Goal: Information Seeking & Learning: Learn about a topic

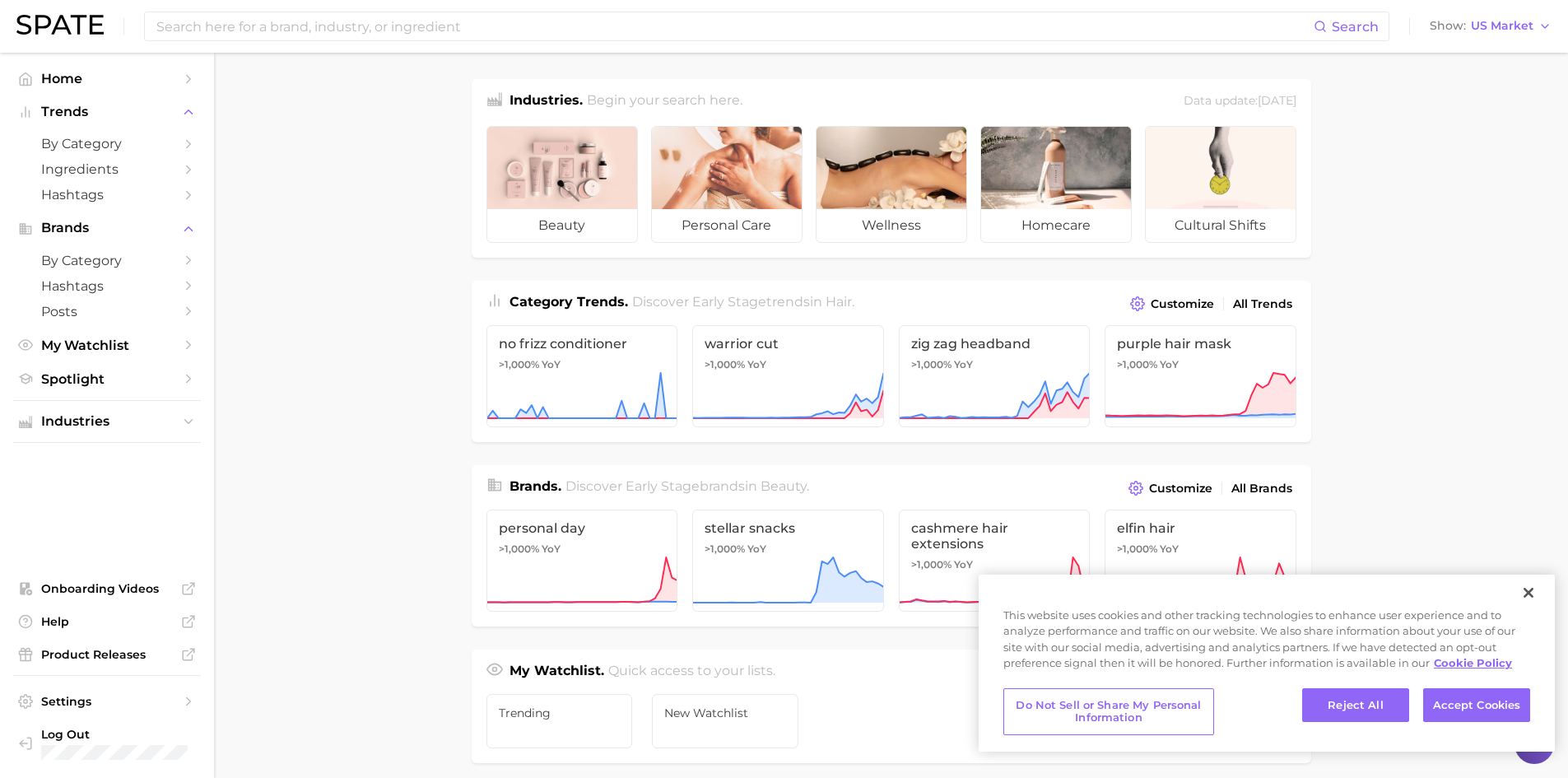
click at [371, 484] on main "Industries. Begin your search here. Data update: [DATE] beauty personal care we…" at bounding box center [891, 695] width 1354 height 1285
click at [457, 9] on div "Search Show US Market" at bounding box center [783, 27] width 1535 height 53
click at [457, 23] on input at bounding box center [734, 26] width 1159 height 28
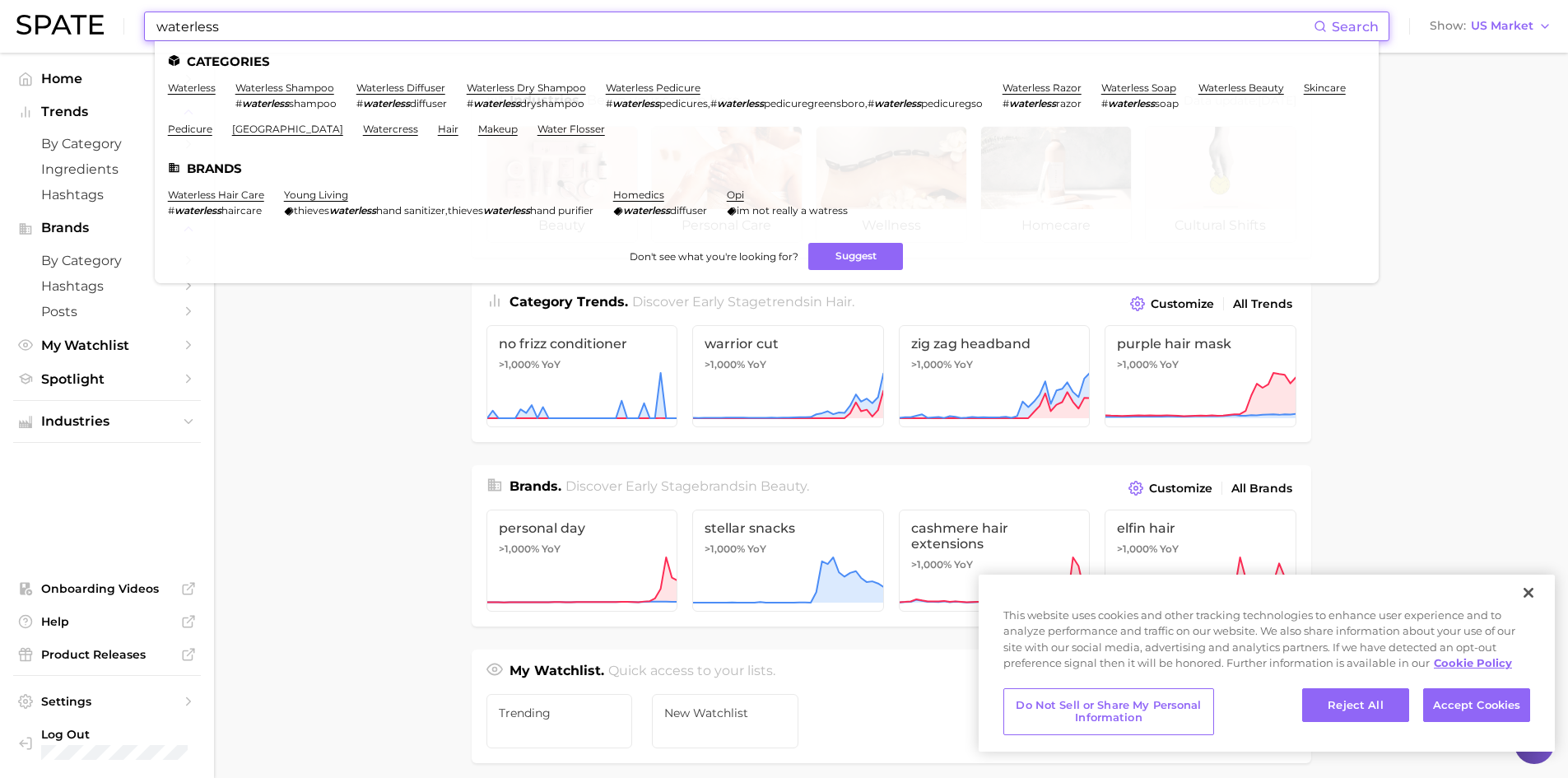
type input "waterless"
click at [195, 94] on li "waterless" at bounding box center [192, 95] width 48 height 28
click at [200, 92] on link "waterless" at bounding box center [192, 87] width 48 height 12
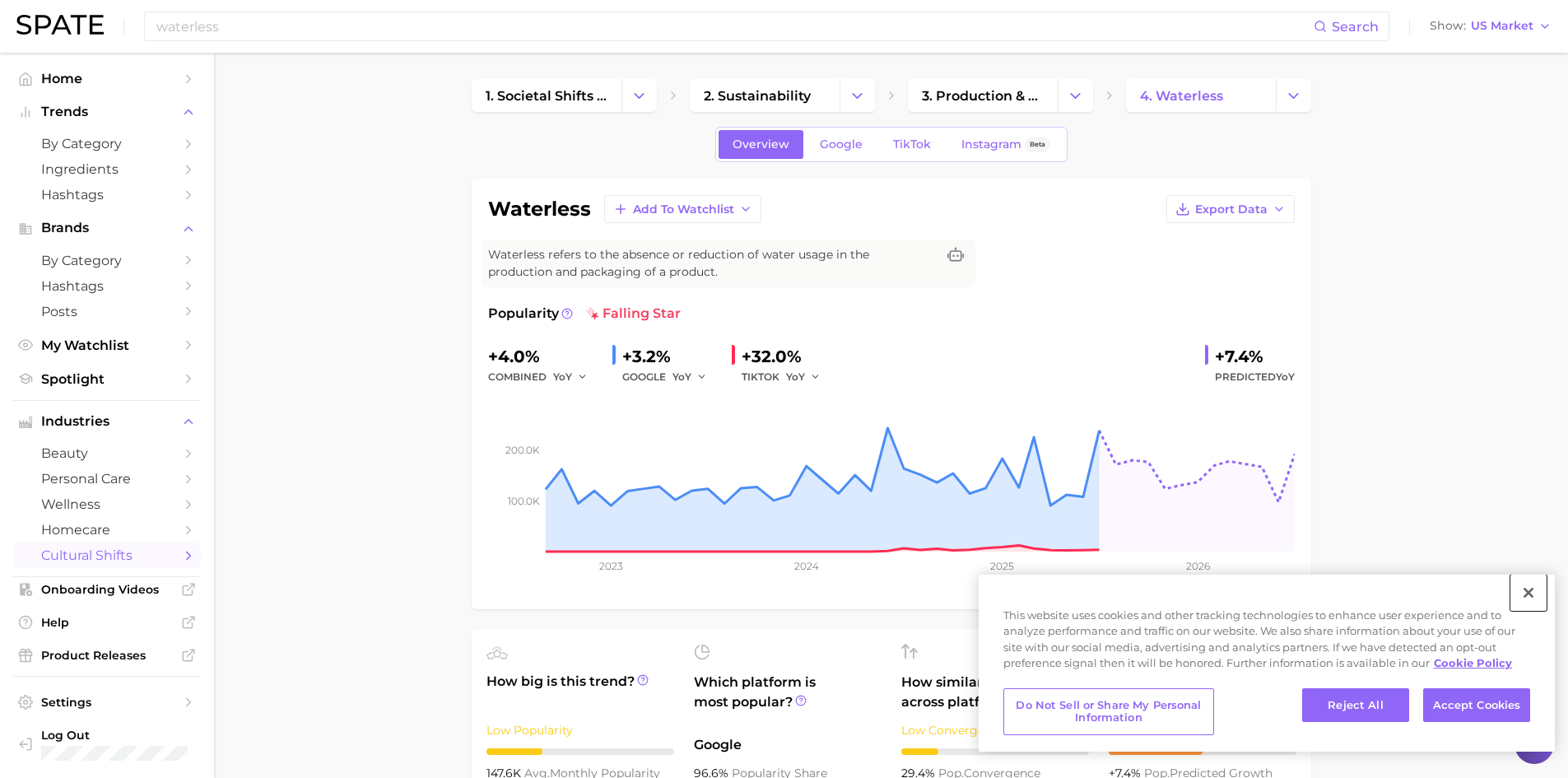
click at [1527, 595] on button "Close" at bounding box center [1528, 592] width 36 height 36
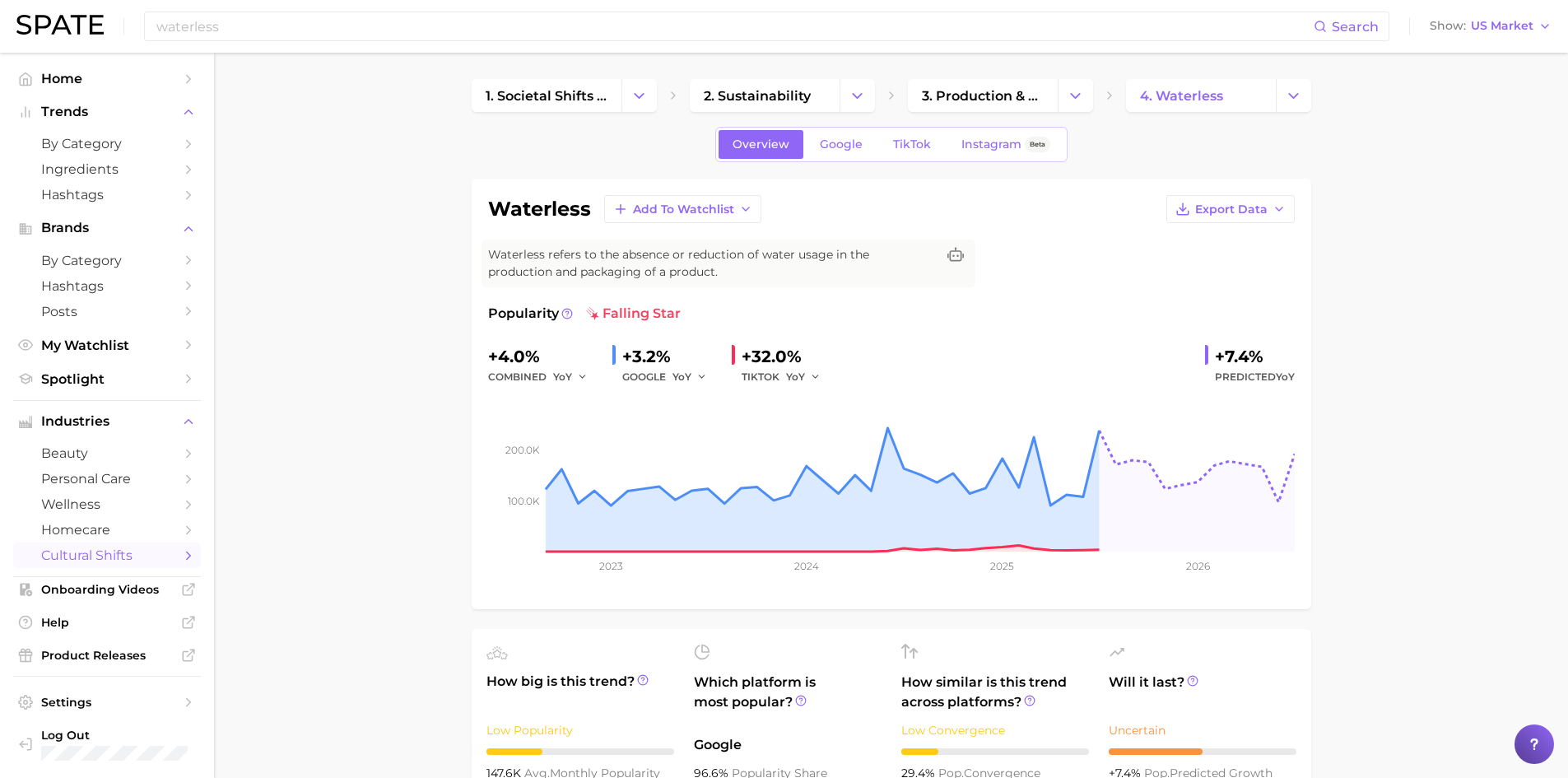
click at [996, 140] on span "Instagram" at bounding box center [991, 145] width 60 height 14
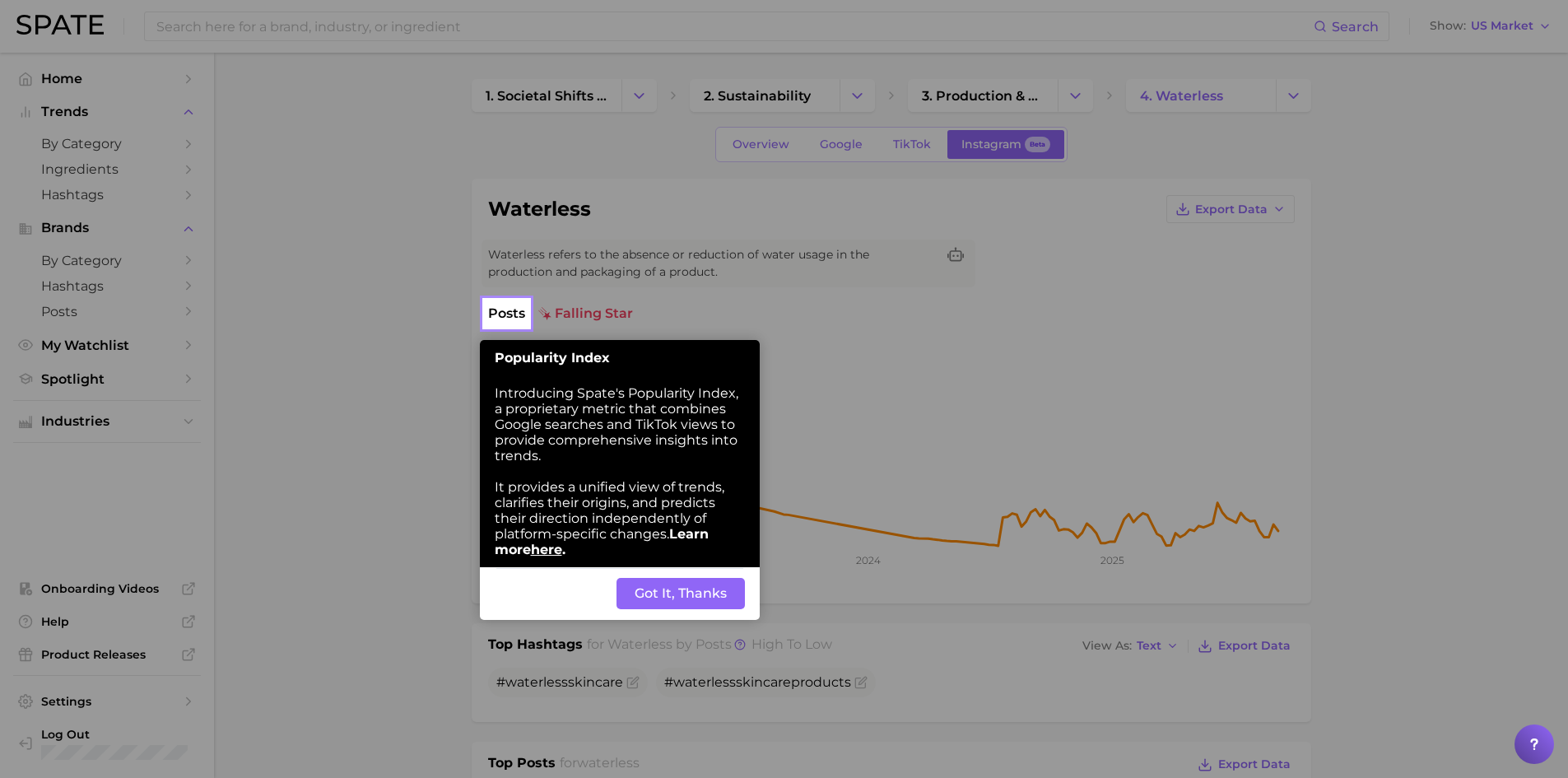
click at [653, 610] on div "Back Got It, Thanks" at bounding box center [620, 593] width 280 height 53
click at [656, 603] on button "Got It, Thanks" at bounding box center [680, 593] width 128 height 32
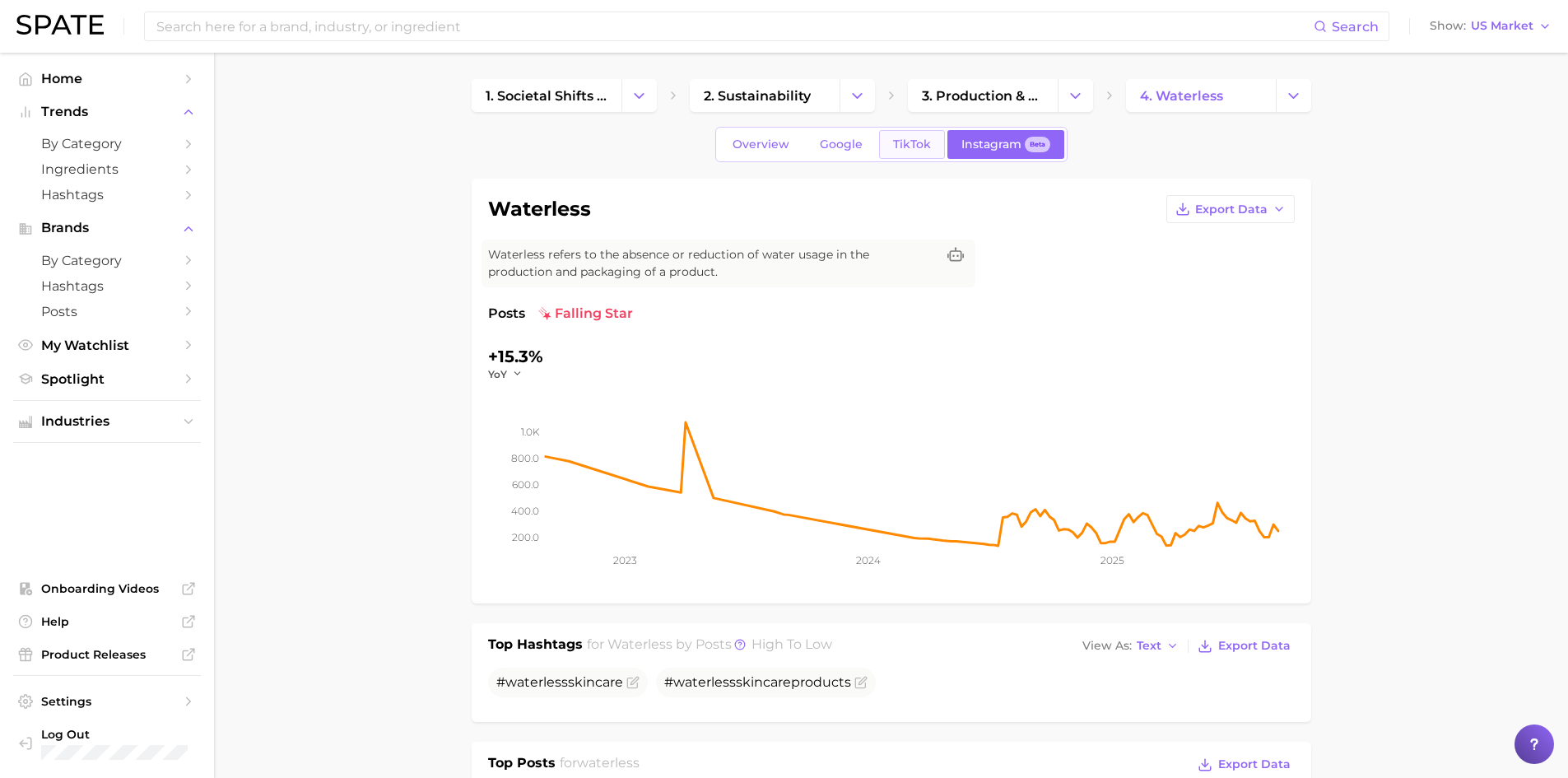
click at [915, 151] on span "TikTok" at bounding box center [912, 145] width 38 height 14
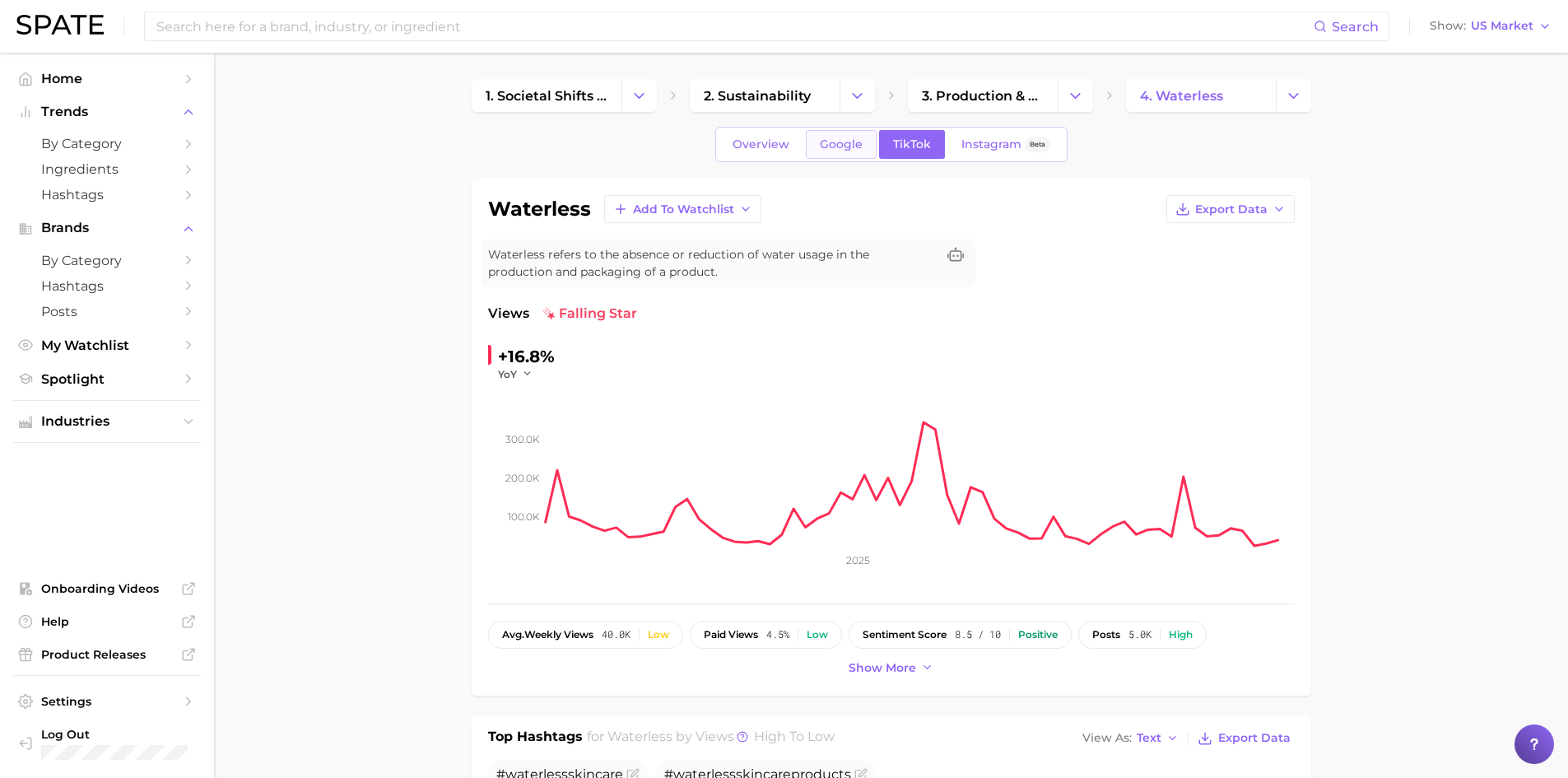
click at [857, 144] on span "Google" at bounding box center [841, 145] width 43 height 14
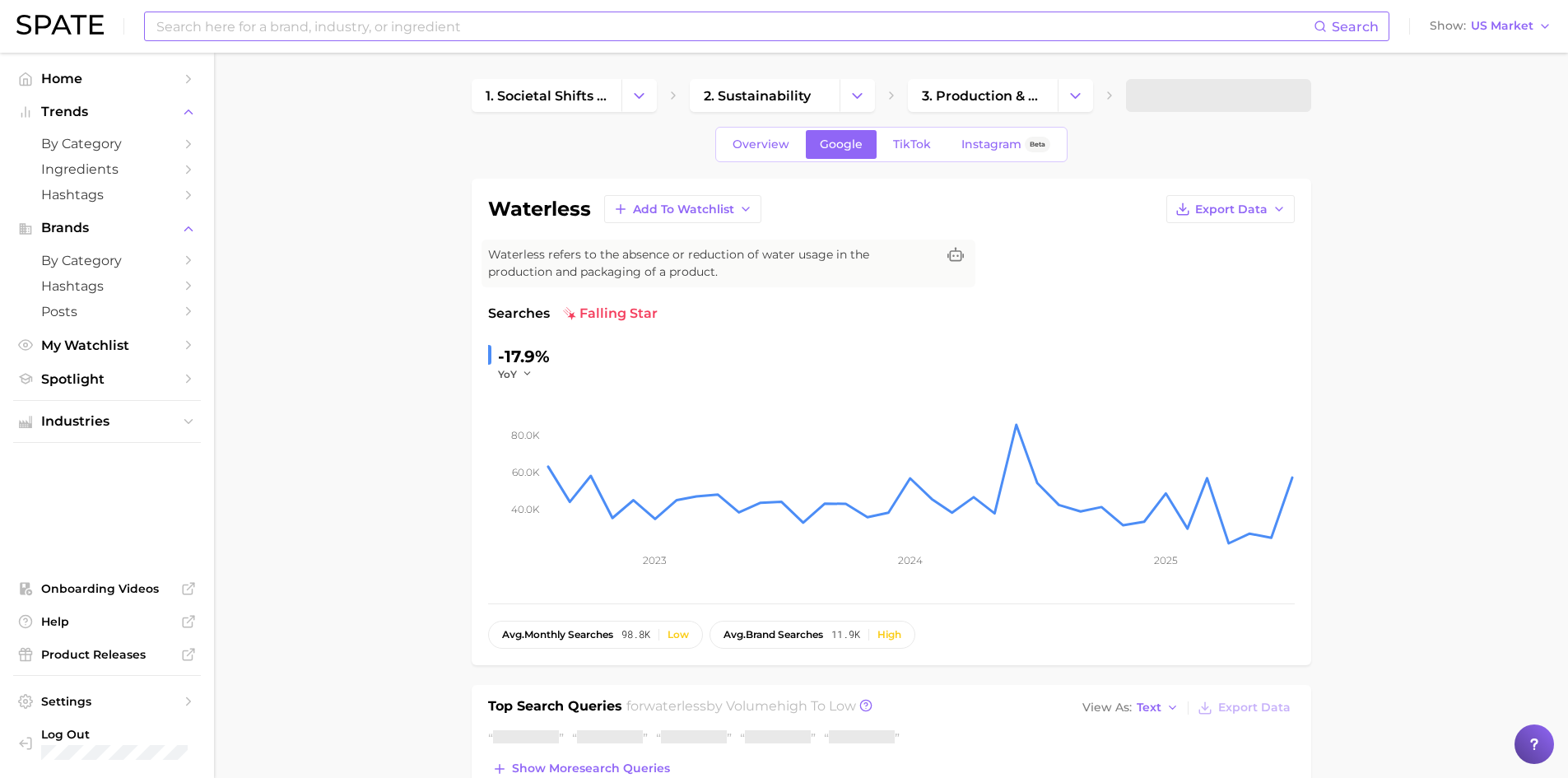
click at [343, 35] on input at bounding box center [734, 26] width 1159 height 28
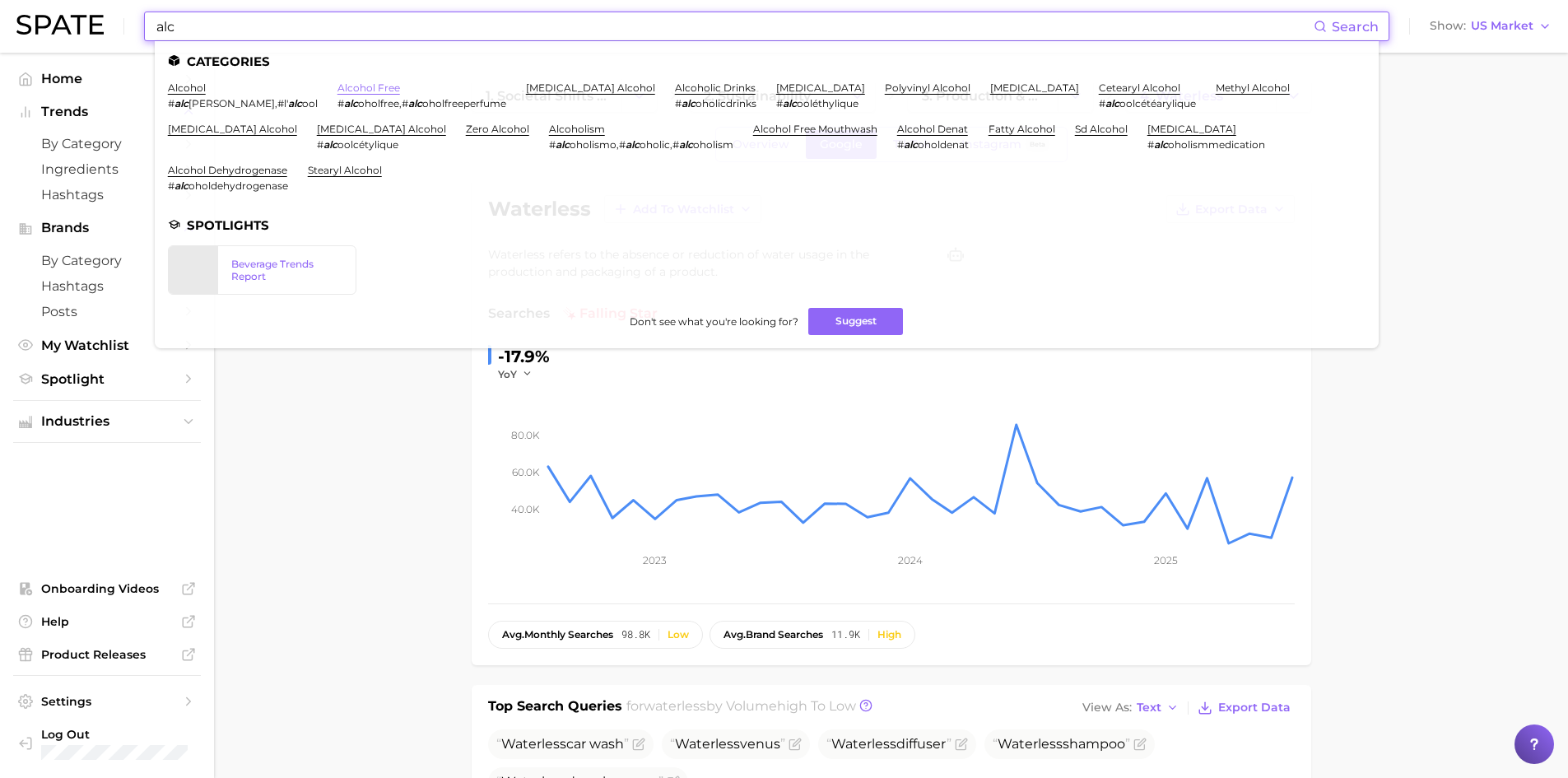
type input "alc"
click at [337, 84] on link "alcohol free" at bounding box center [368, 87] width 62 height 12
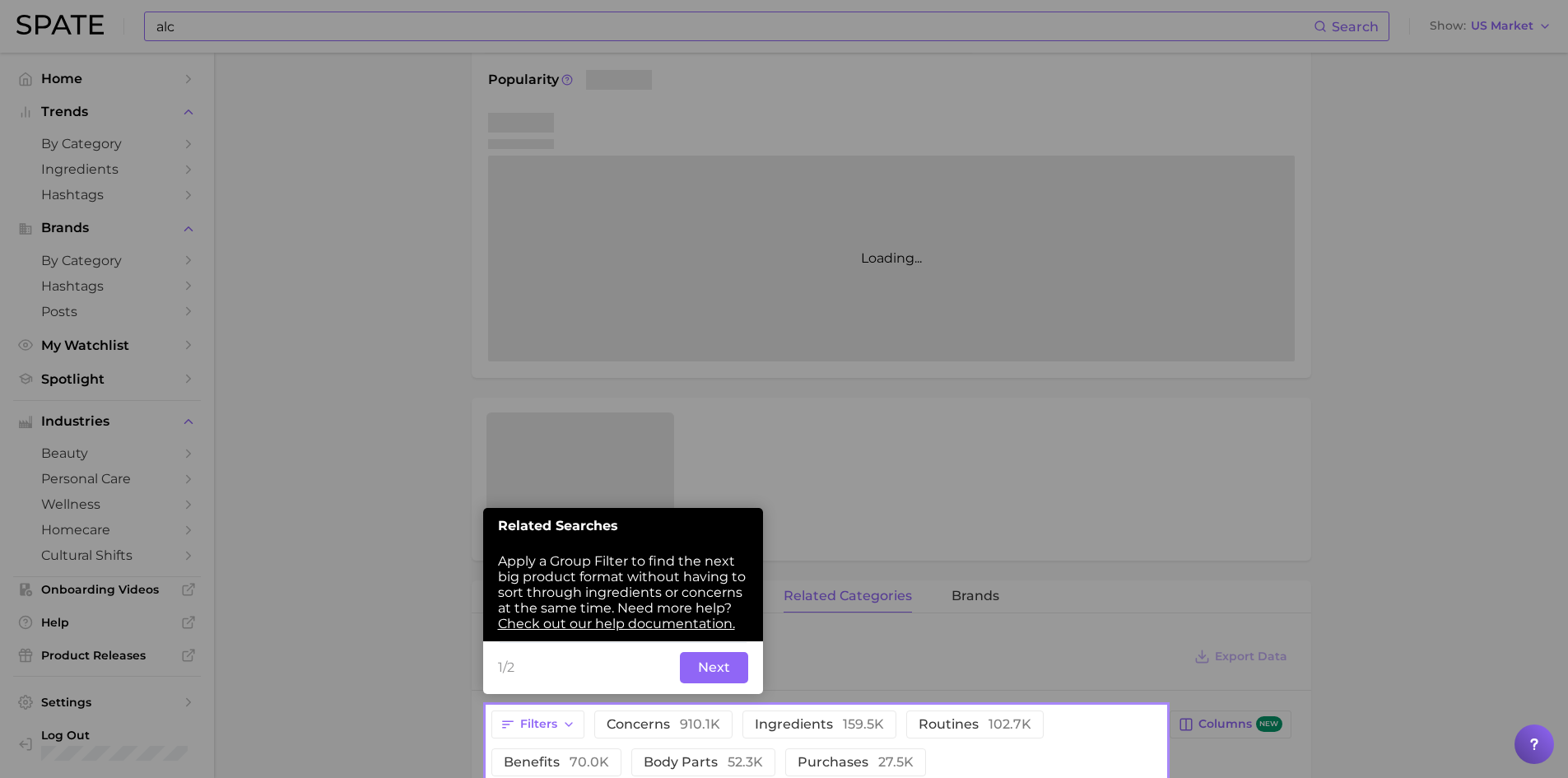
scroll to position [235, 0]
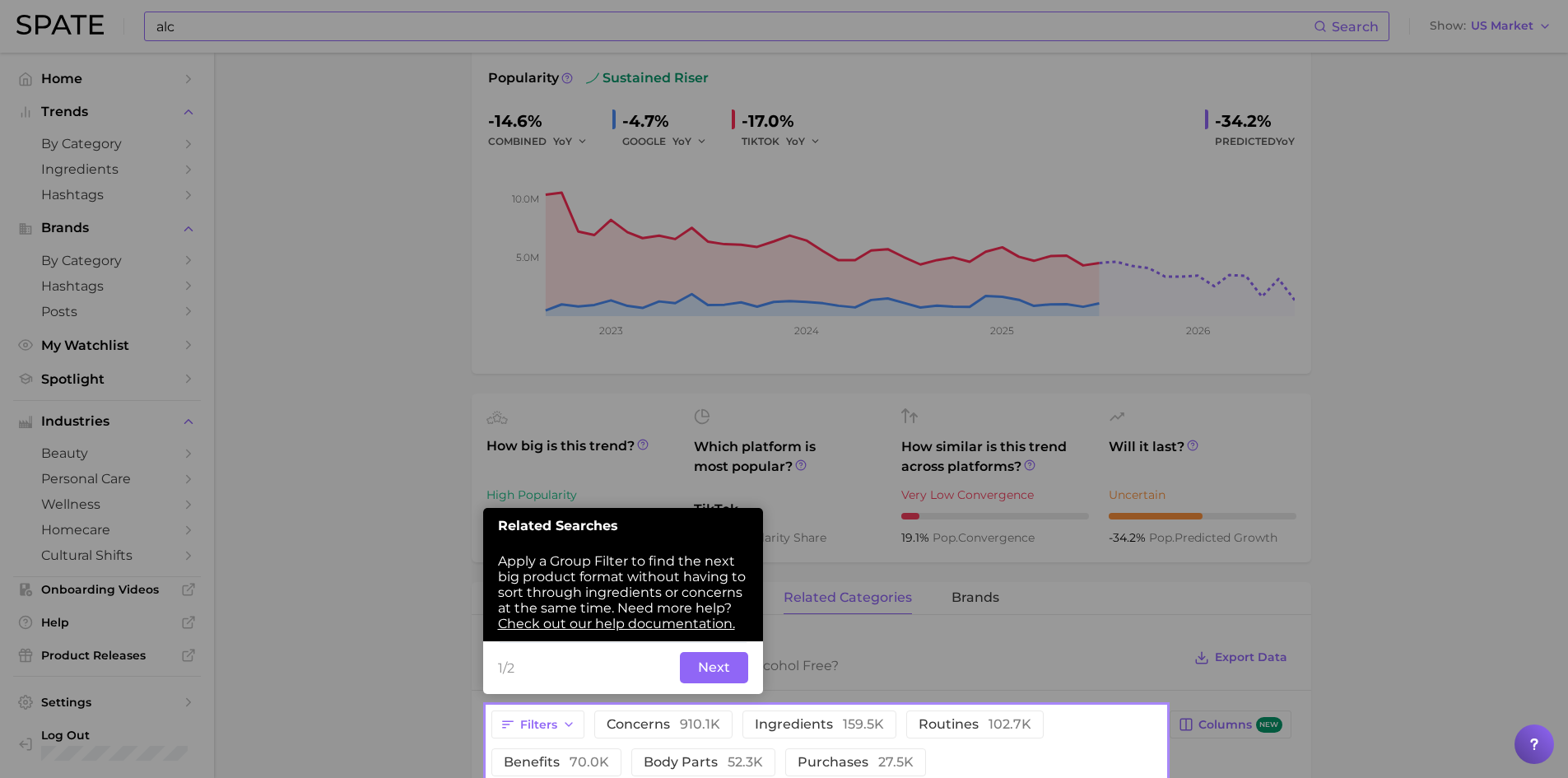
click at [717, 663] on button "Next" at bounding box center [714, 668] width 68 height 32
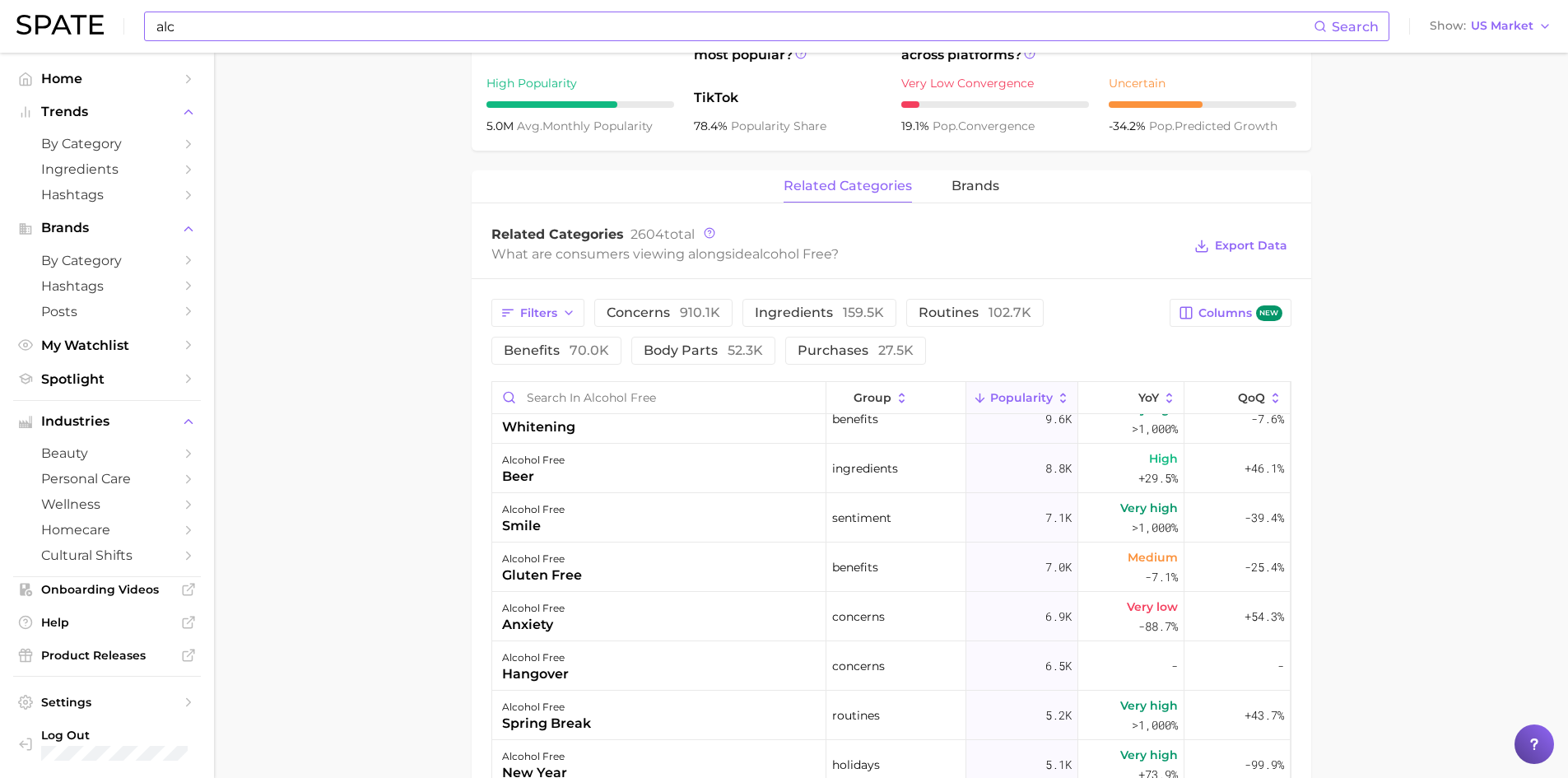
scroll to position [740, 0]
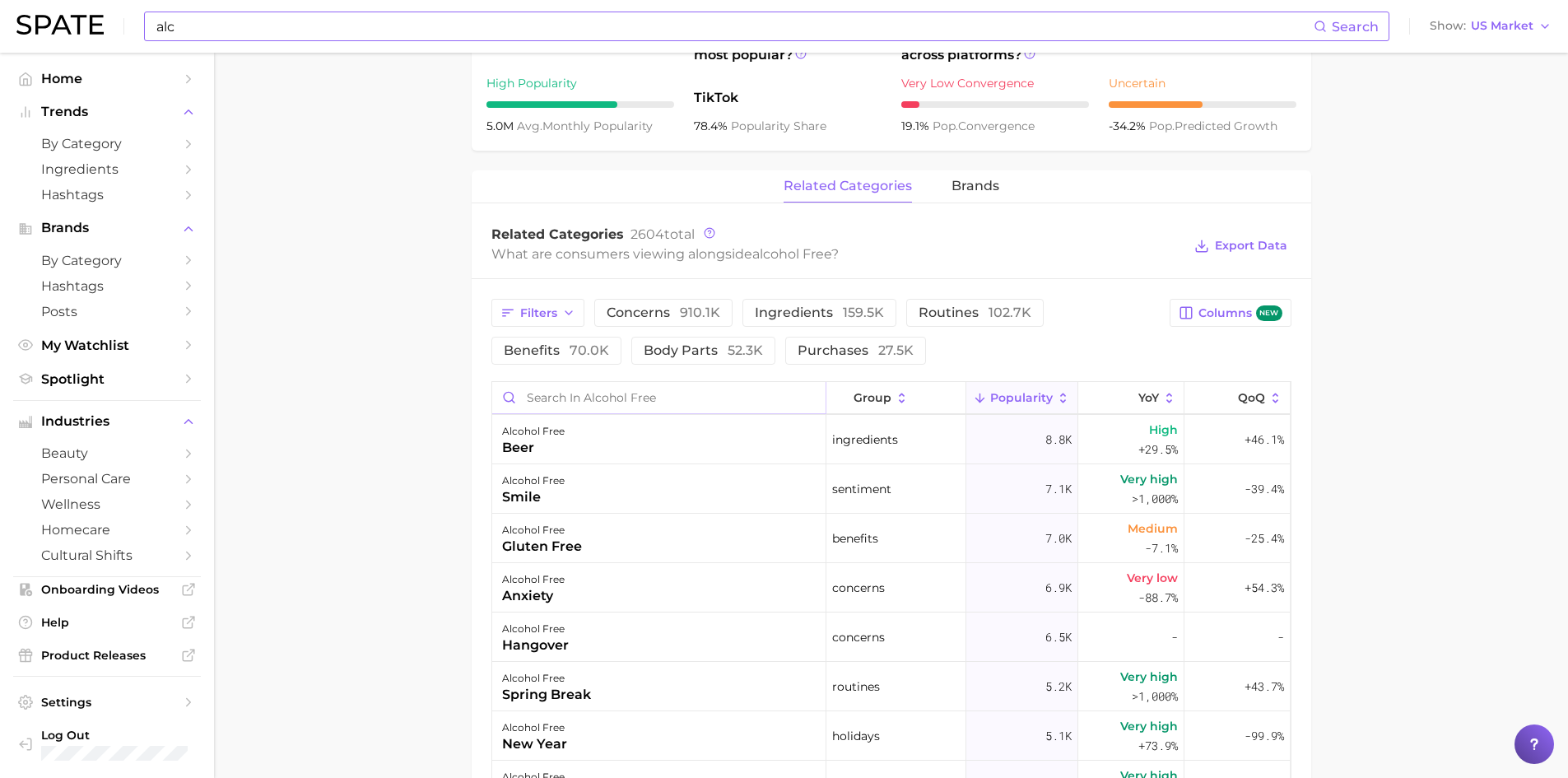
click at [686, 407] on input "Search in alcohol free" at bounding box center [658, 397] width 333 height 32
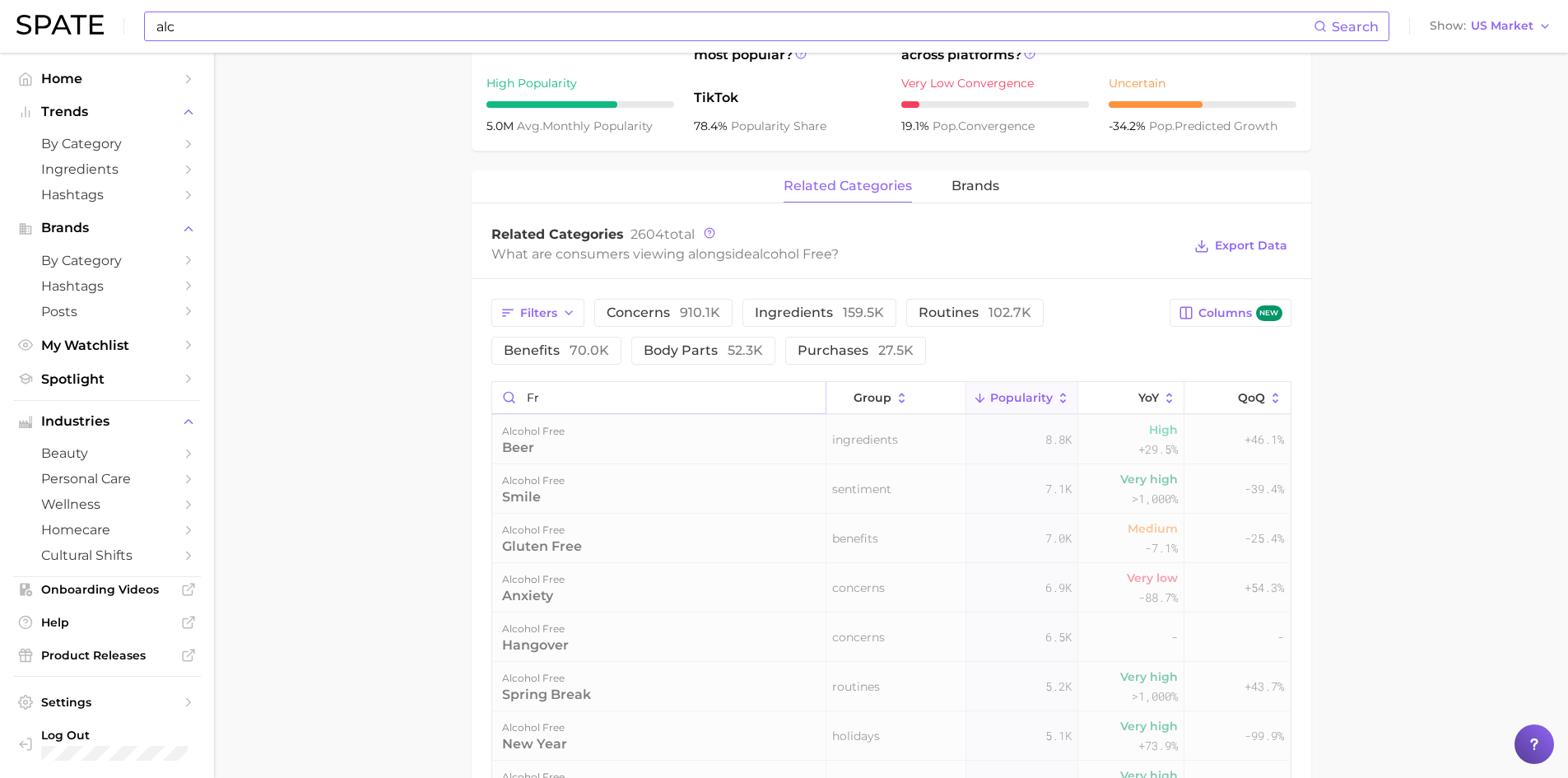
scroll to position [0, 0]
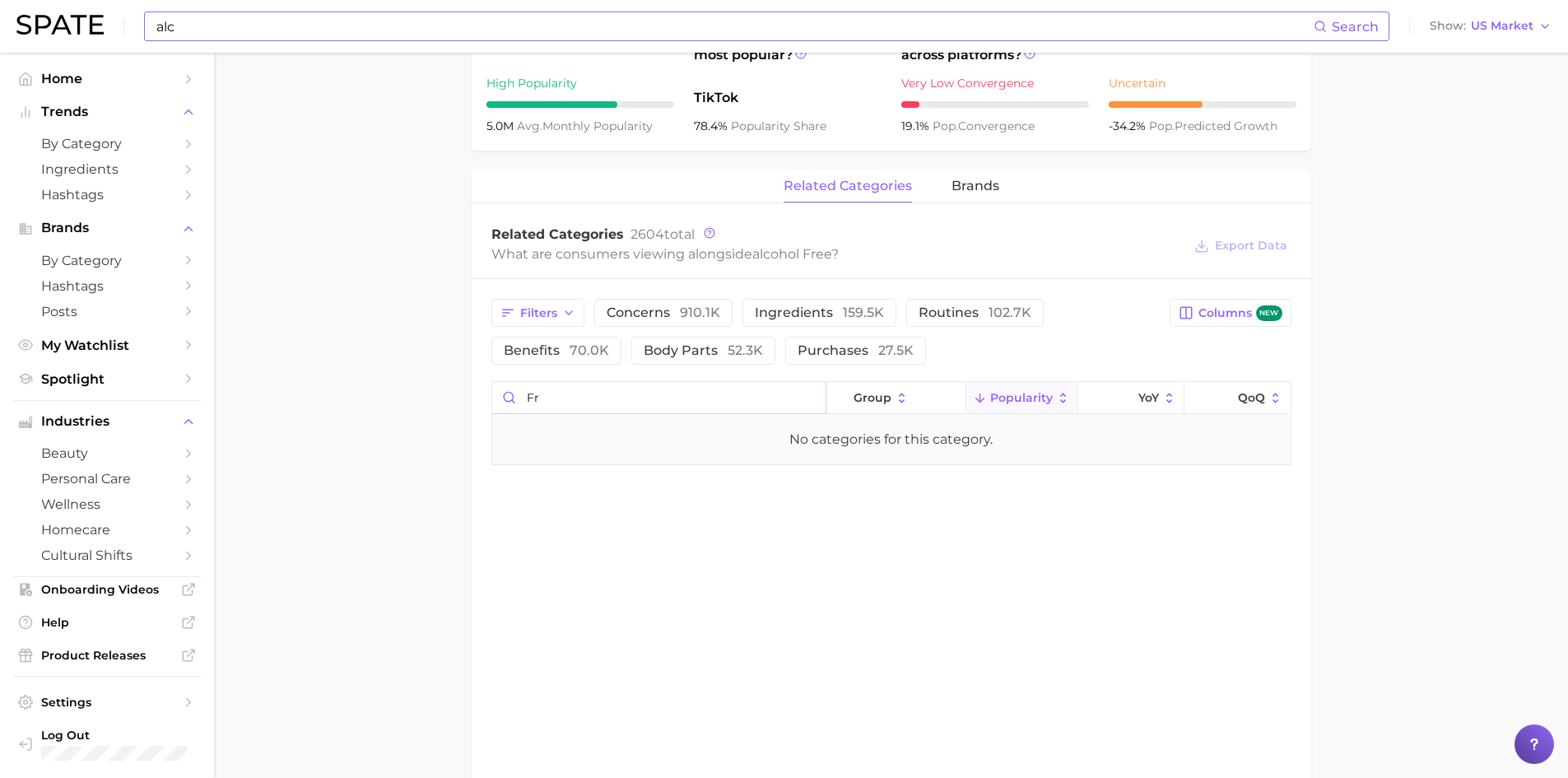
type input "f"
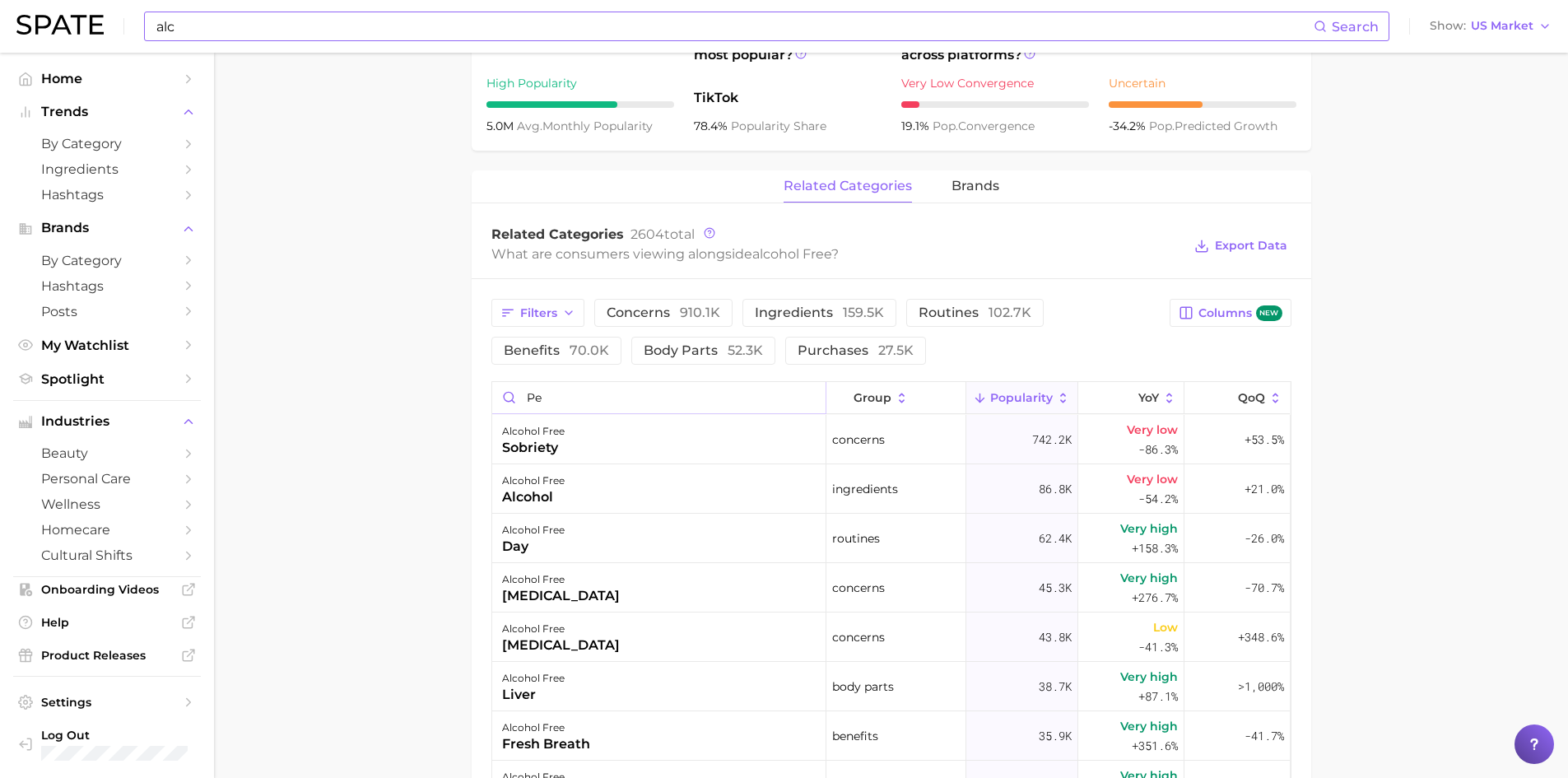
type input "per"
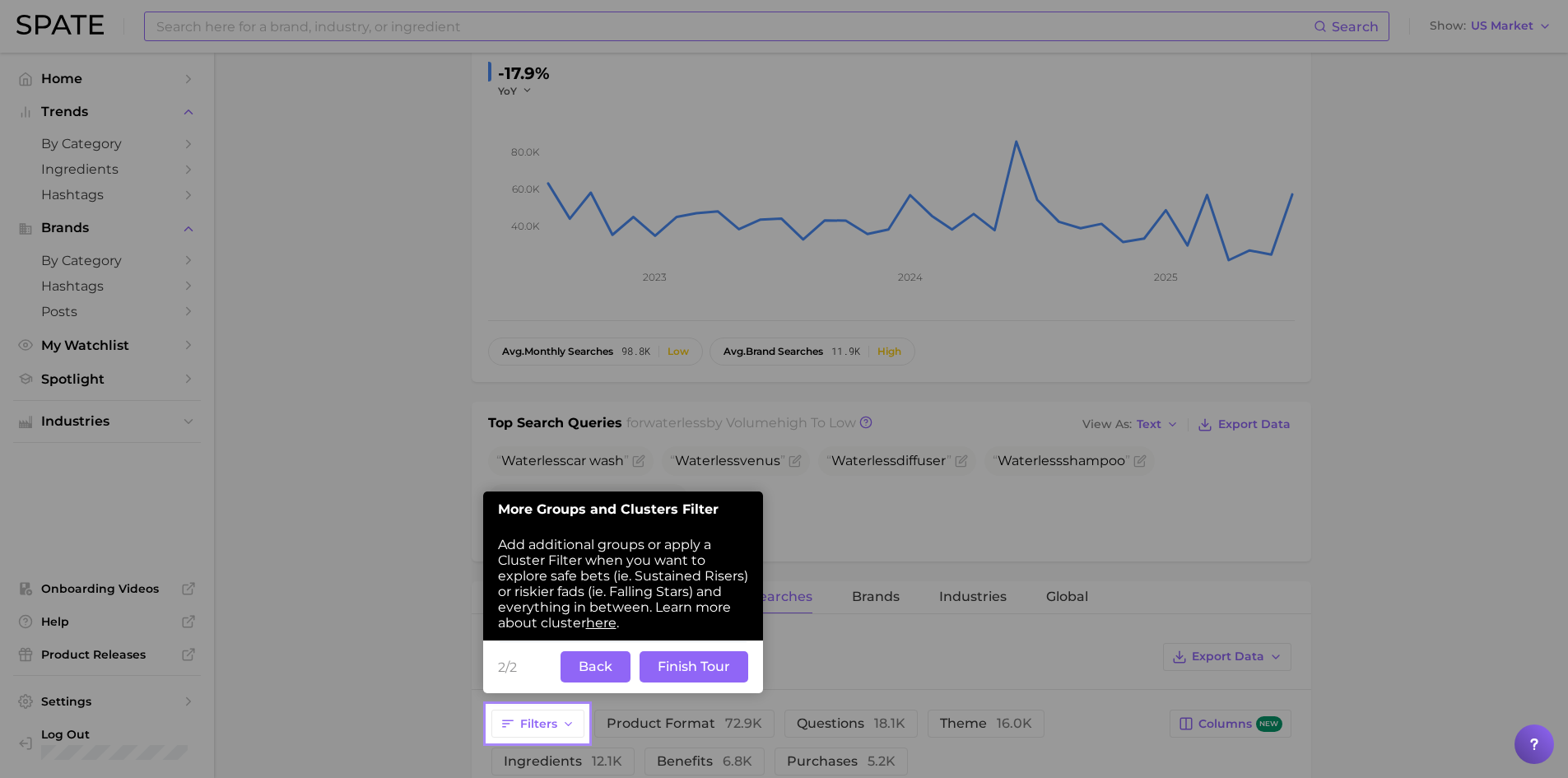
scroll to position [285, 0]
click at [605, 661] on button "Back" at bounding box center [596, 665] width 70 height 32
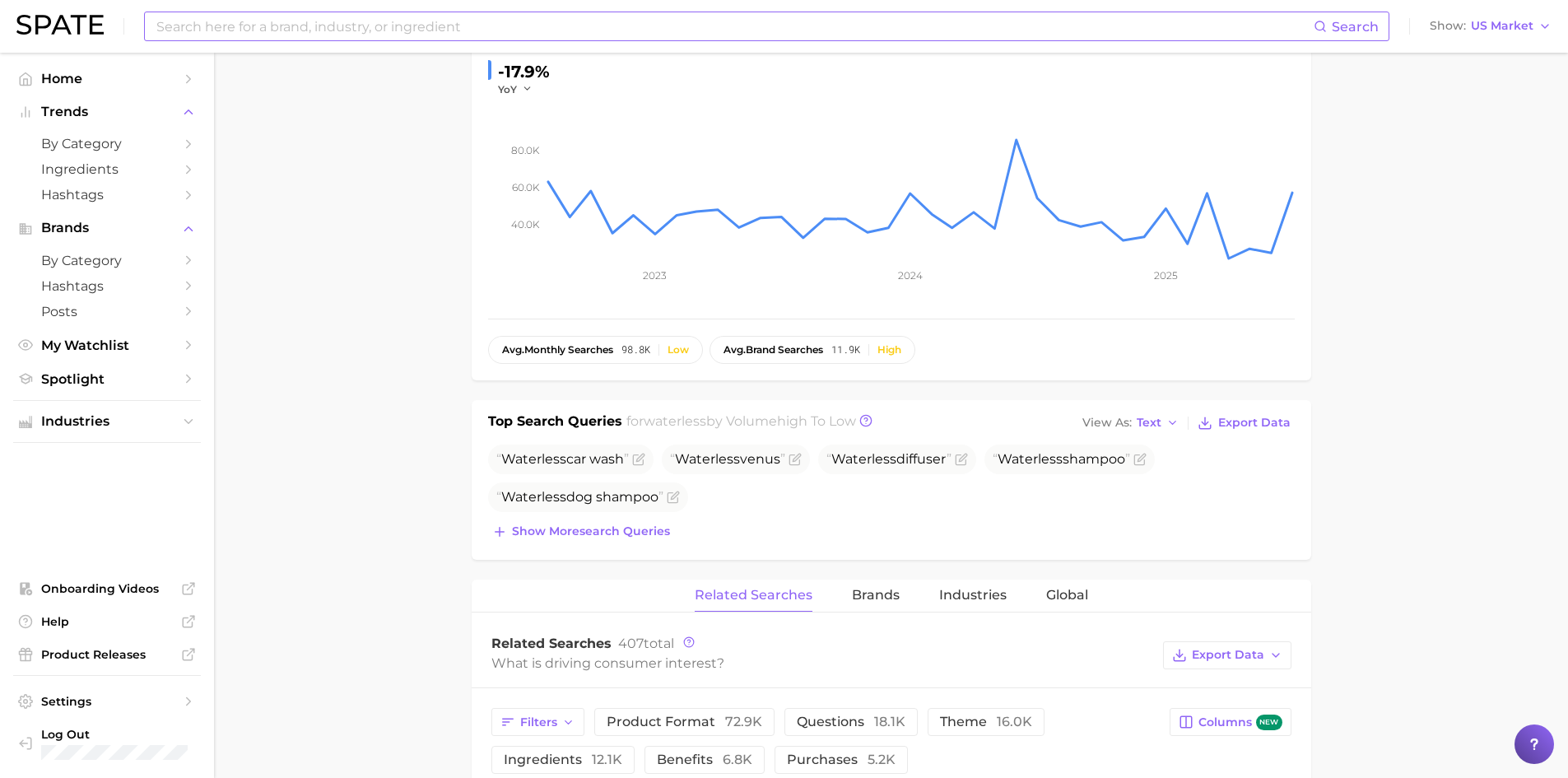
click at [753, 669] on div "What is driving consumer interest?" at bounding box center [823, 663] width 663 height 22
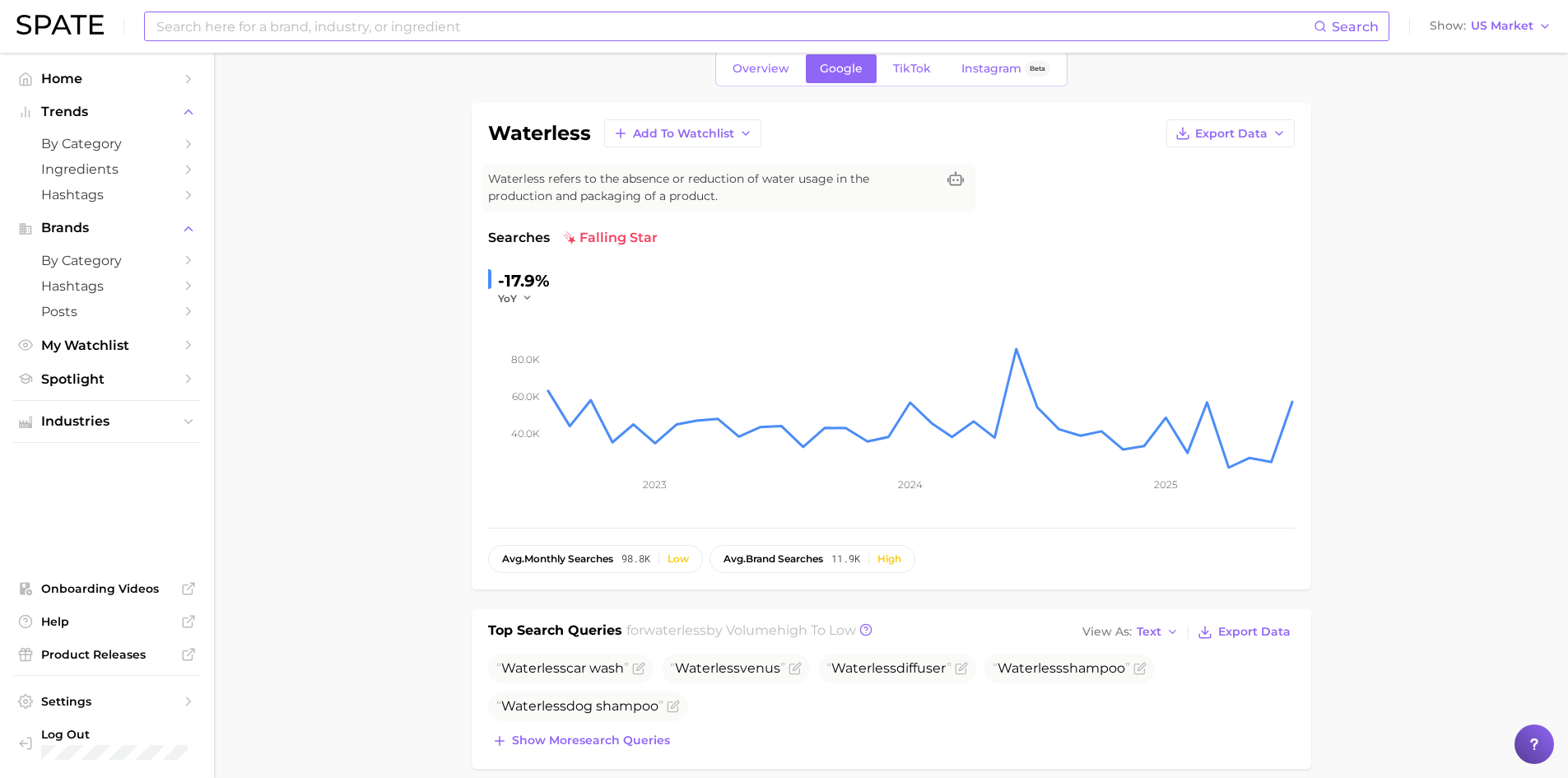
scroll to position [73, 0]
click at [769, 68] on span "Overview" at bounding box center [761, 72] width 56 height 14
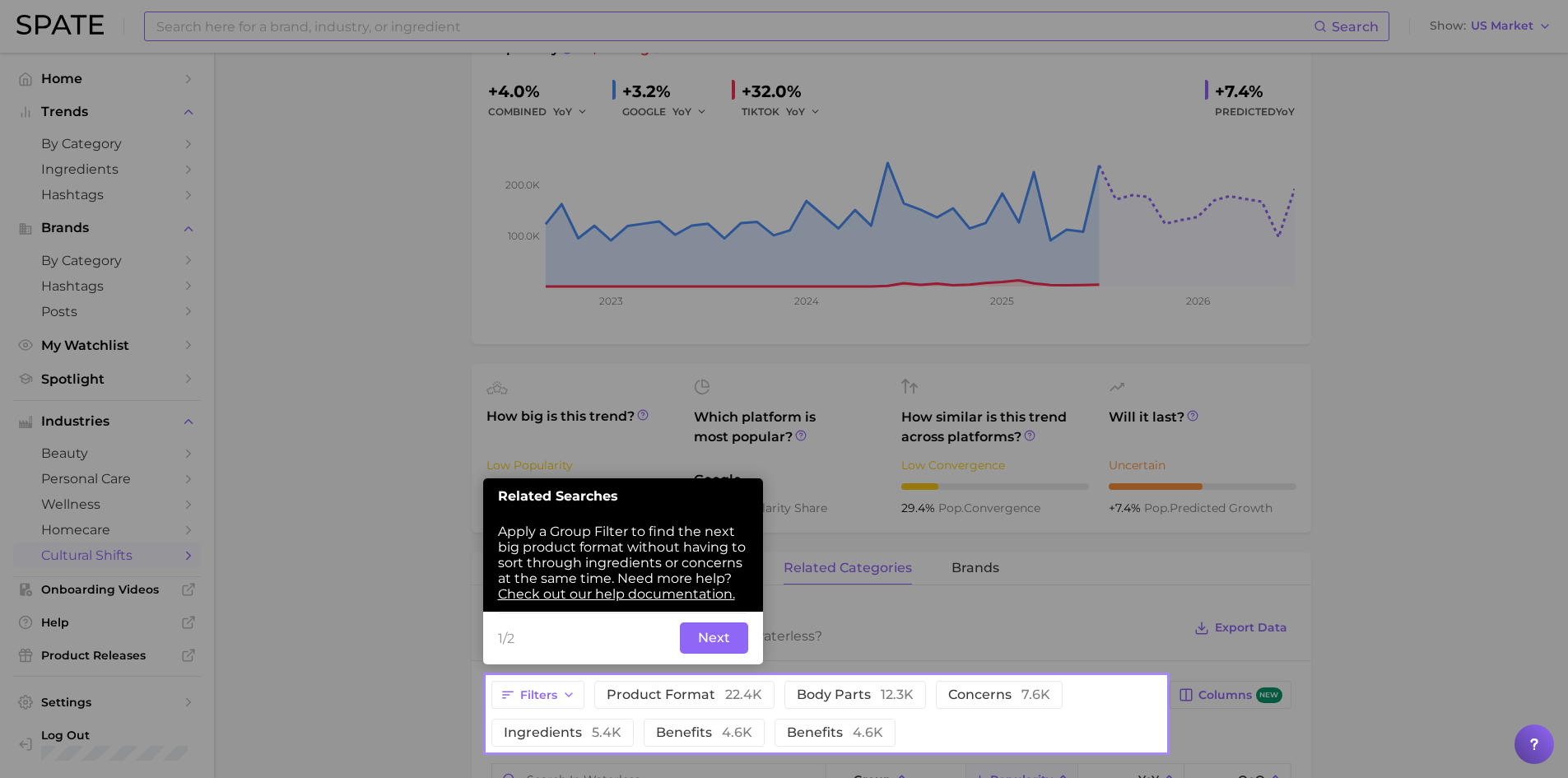
scroll to position [275, 0]
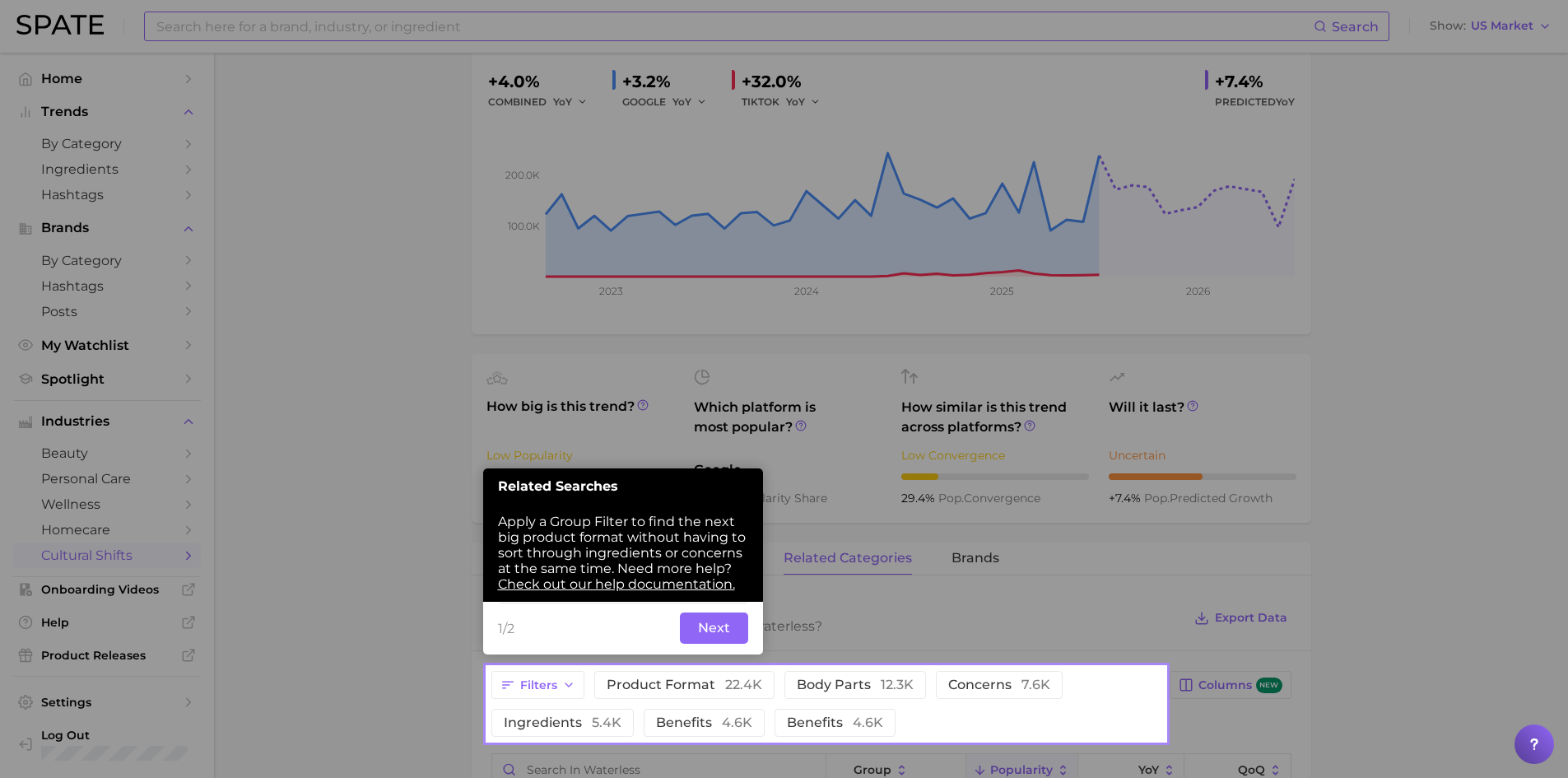
click at [704, 633] on button "Next" at bounding box center [714, 627] width 68 height 32
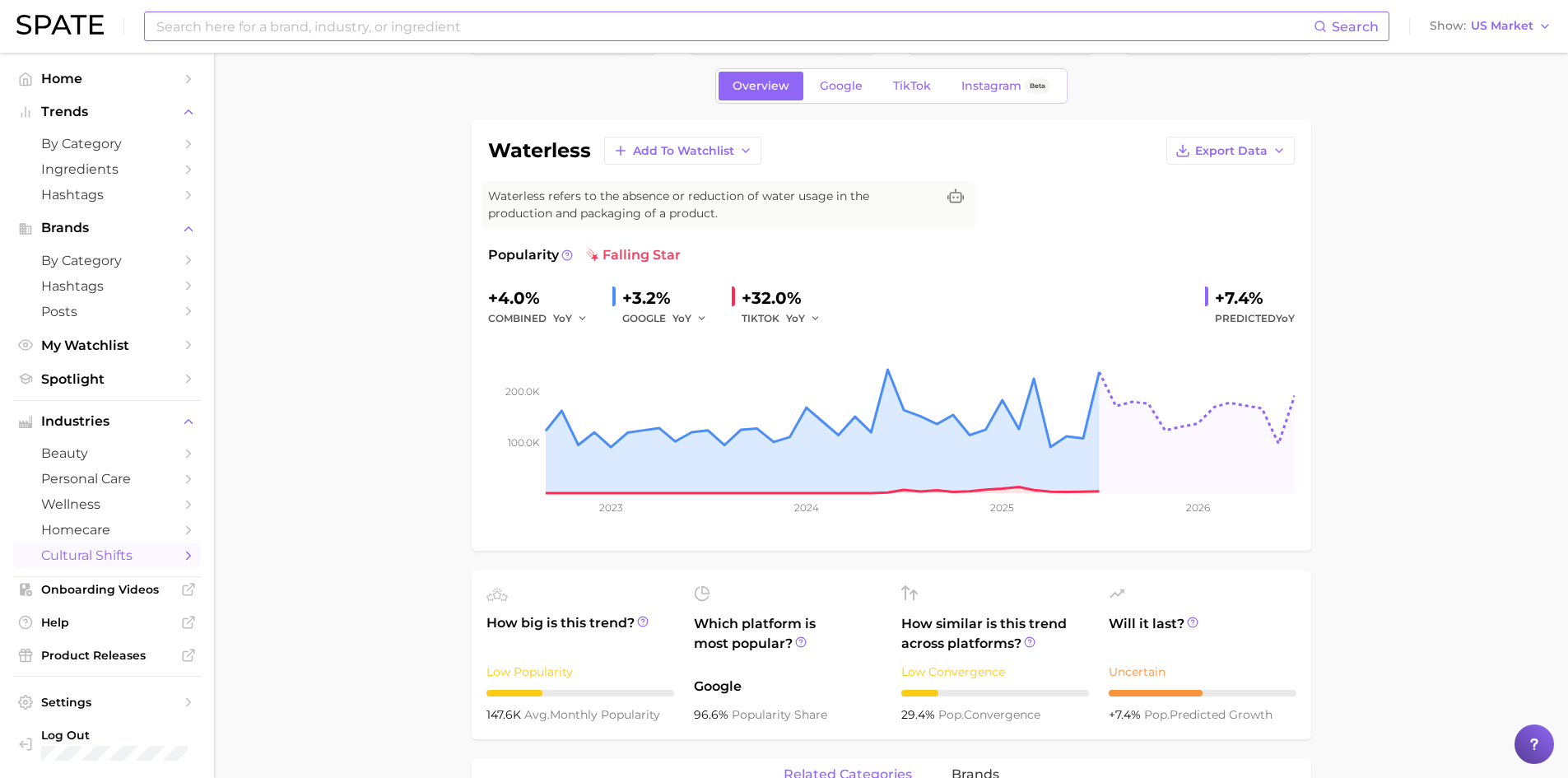
scroll to position [57, 0]
click at [1039, 31] on input at bounding box center [734, 26] width 1159 height 28
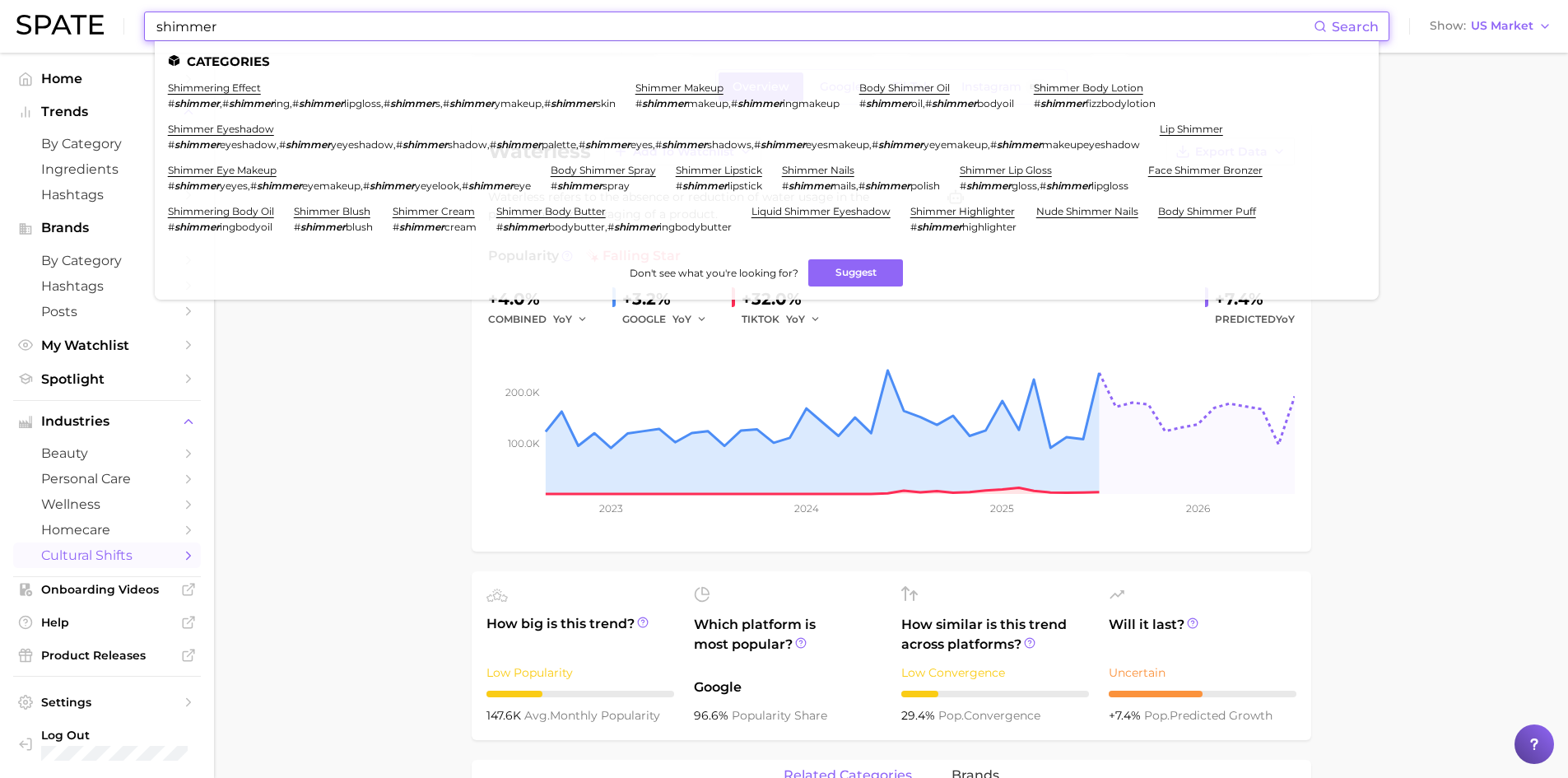
type input "shimmer"
click at [342, 213] on link "shimmer blush" at bounding box center [331, 211] width 76 height 12
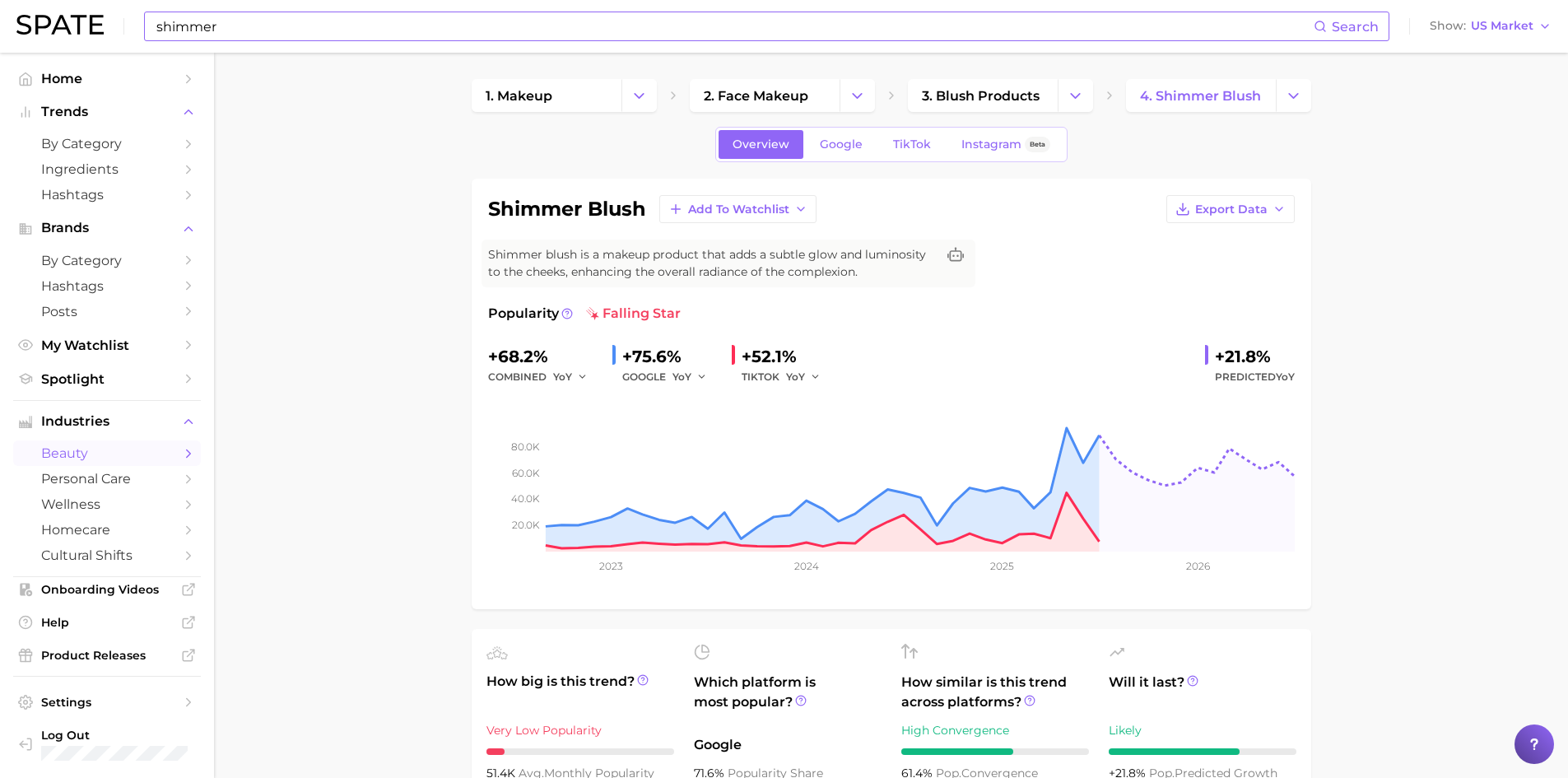
click at [395, 28] on input "shimmer" at bounding box center [734, 26] width 1159 height 28
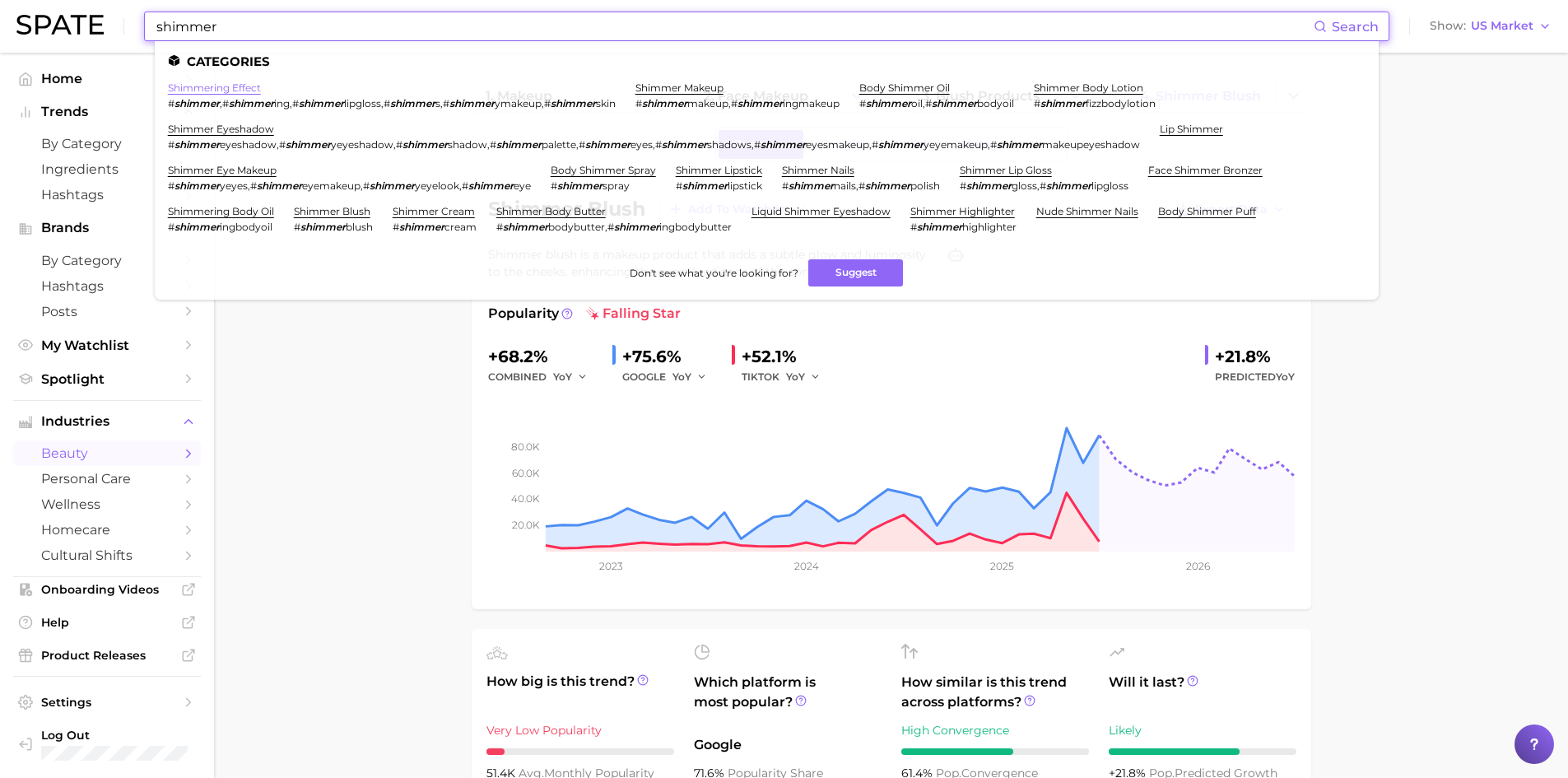
click at [226, 90] on link "shimmering effect" at bounding box center [214, 87] width 93 height 12
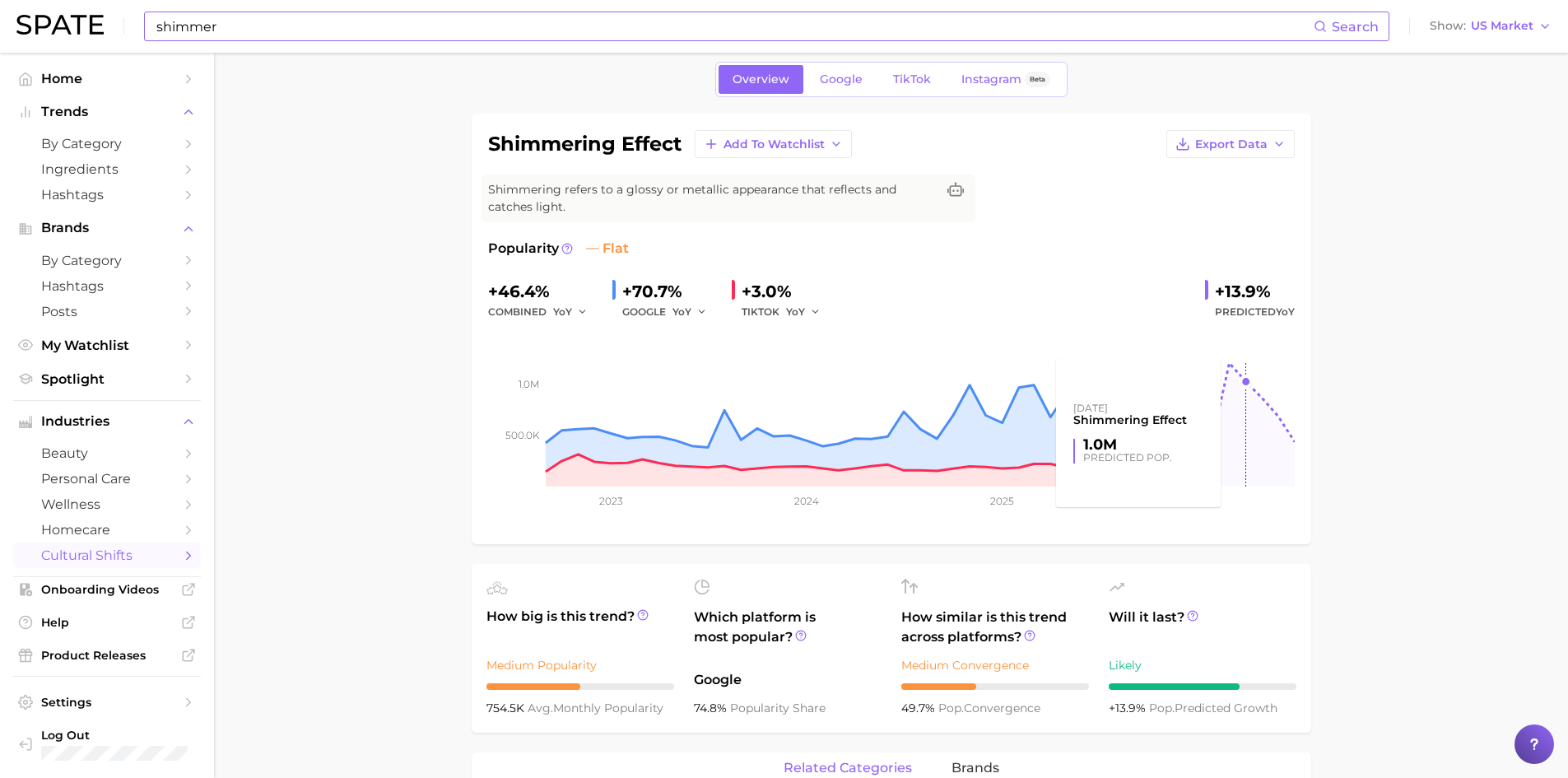
scroll to position [66, 0]
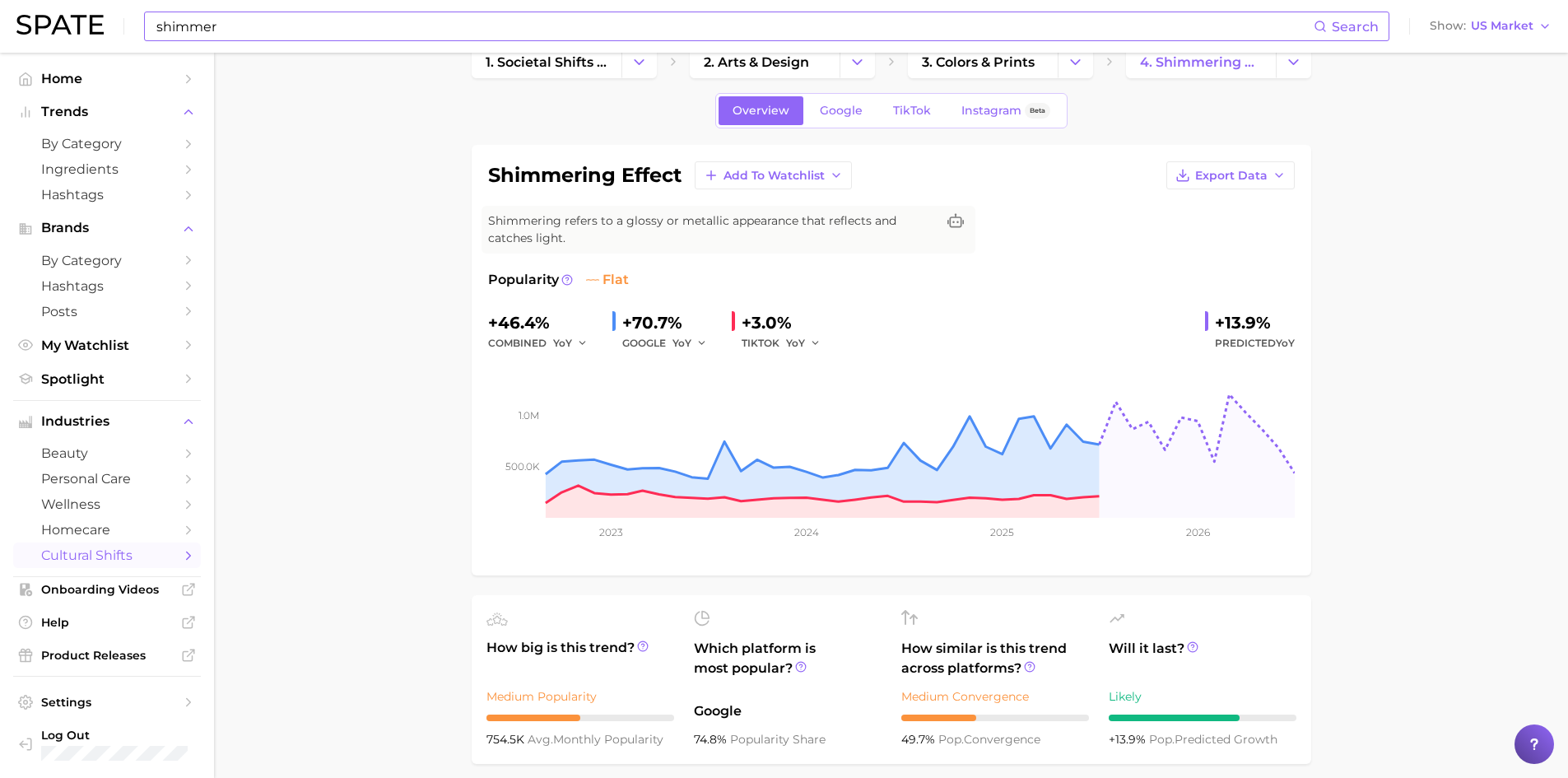
scroll to position [33, 0]
click at [854, 99] on link "Google" at bounding box center [840, 111] width 71 height 29
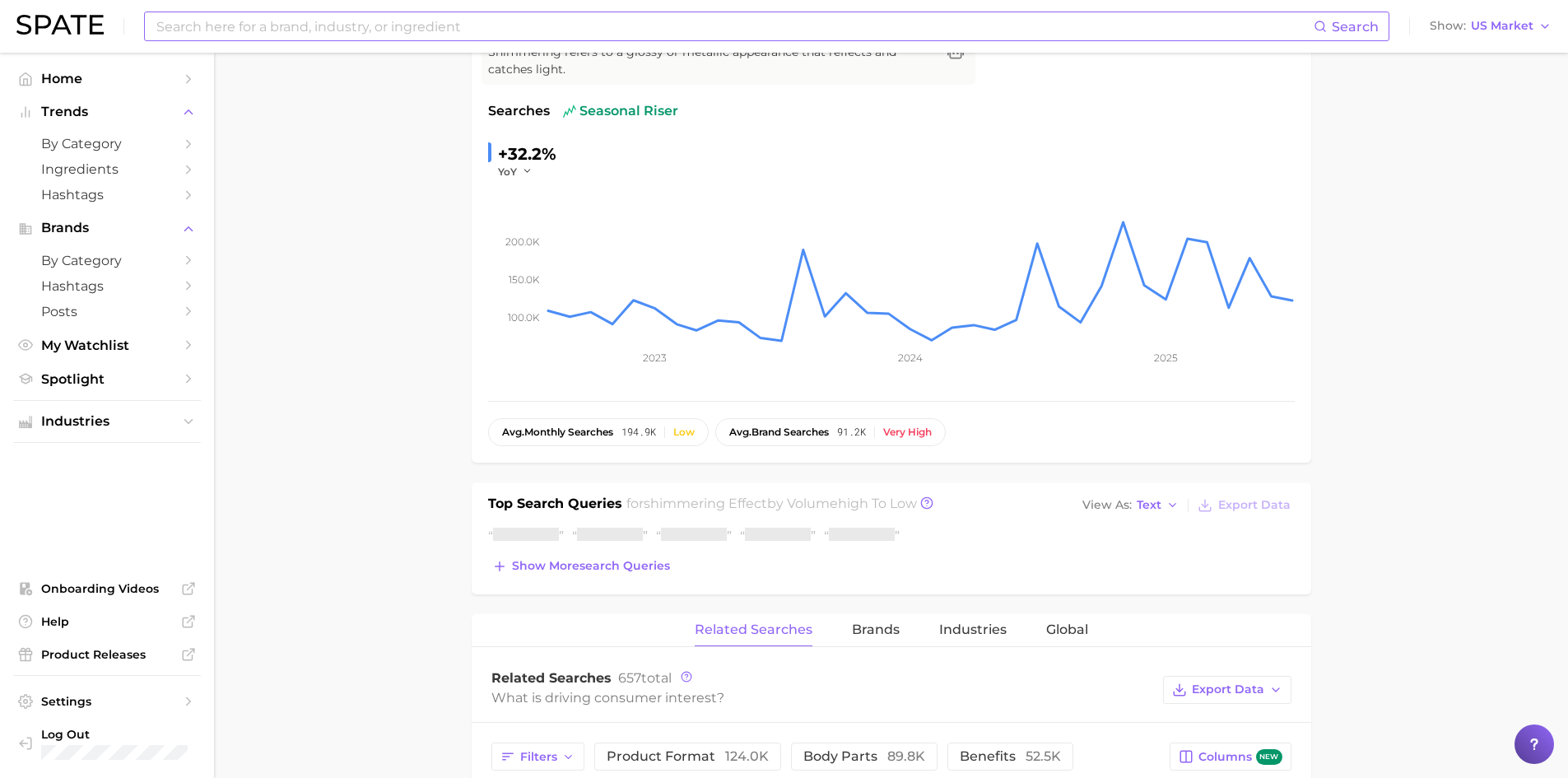
scroll to position [87, 0]
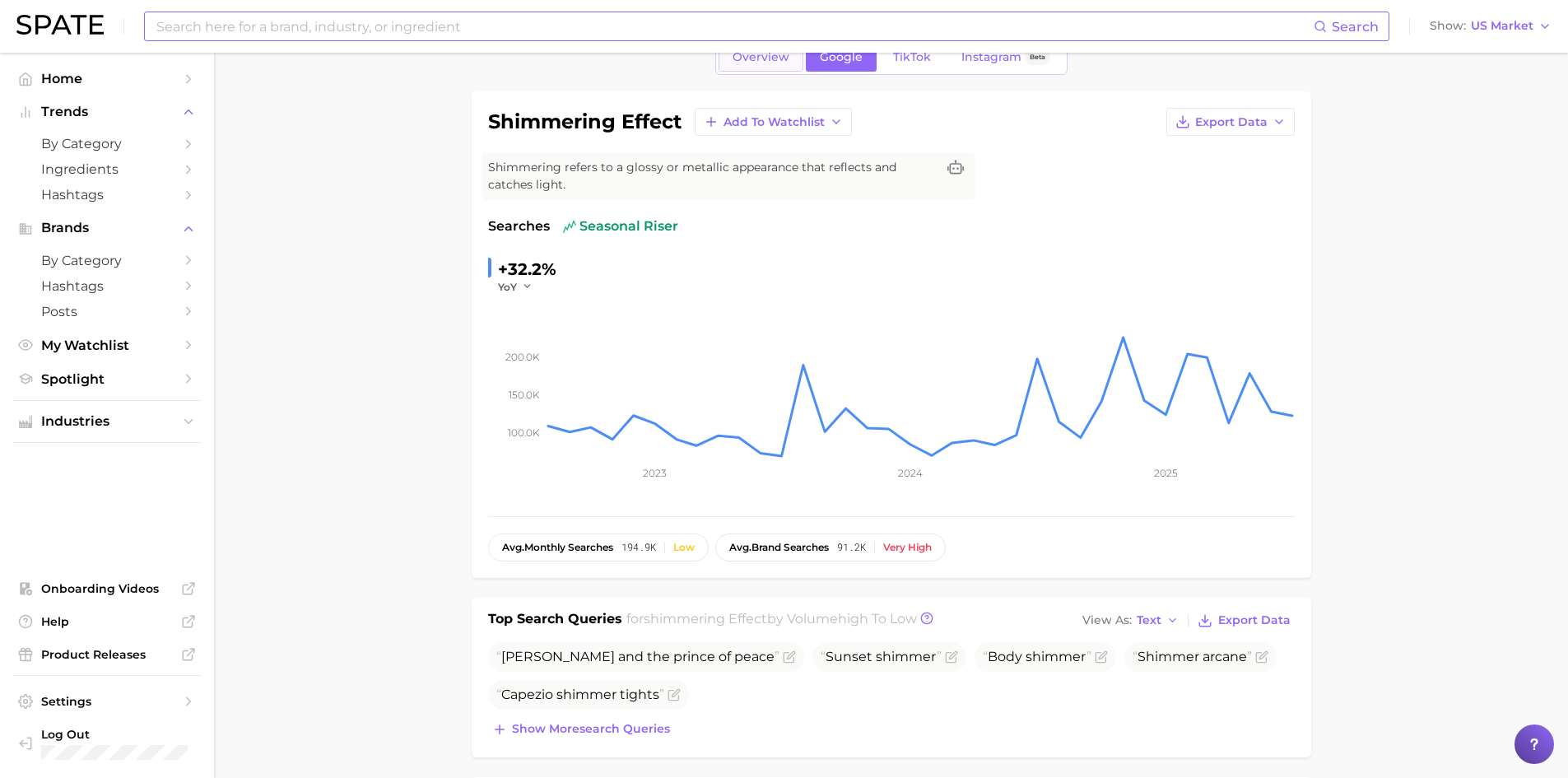
click at [772, 62] on span "Overview" at bounding box center [761, 57] width 56 height 14
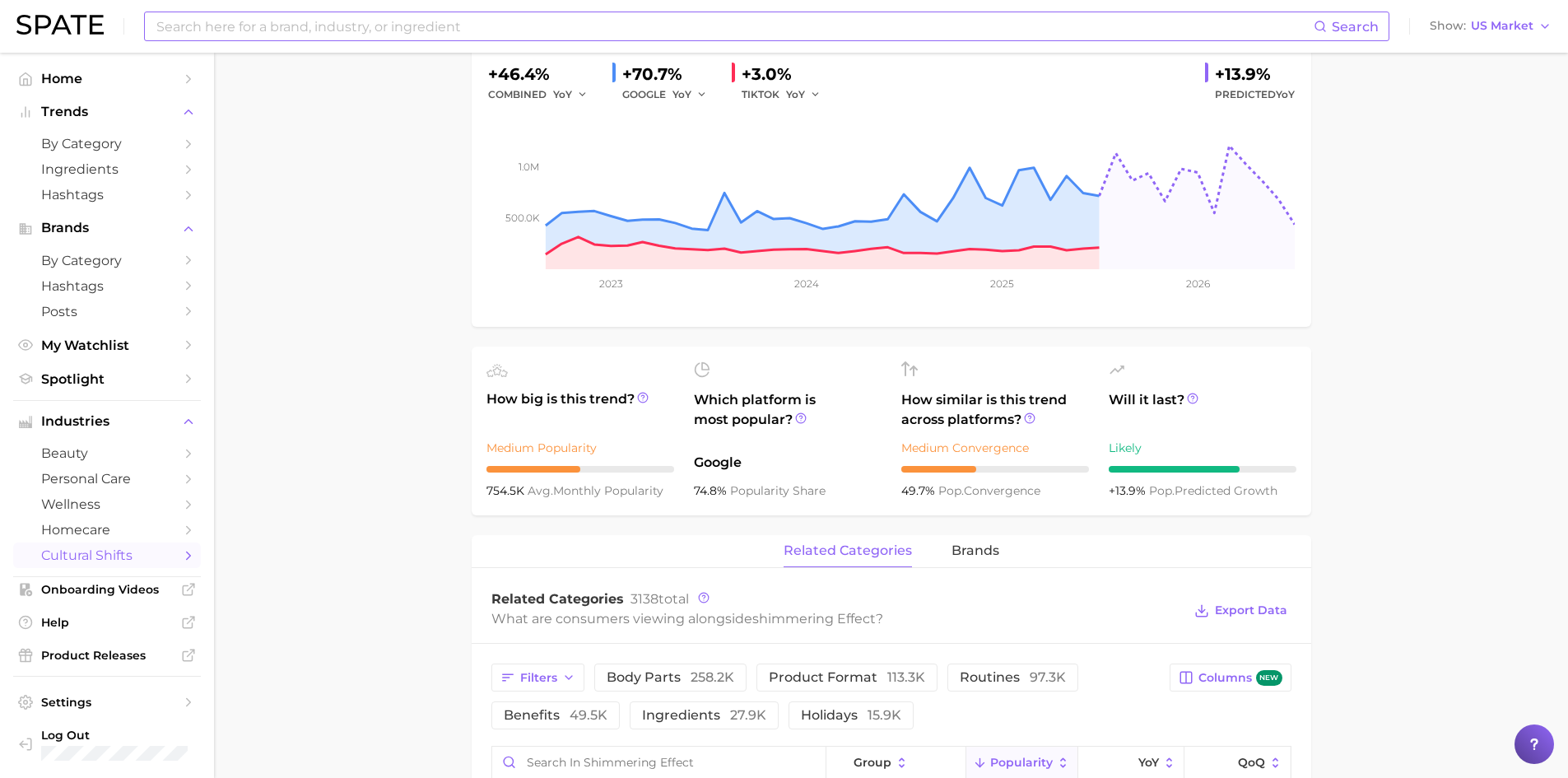
scroll to position [288, 0]
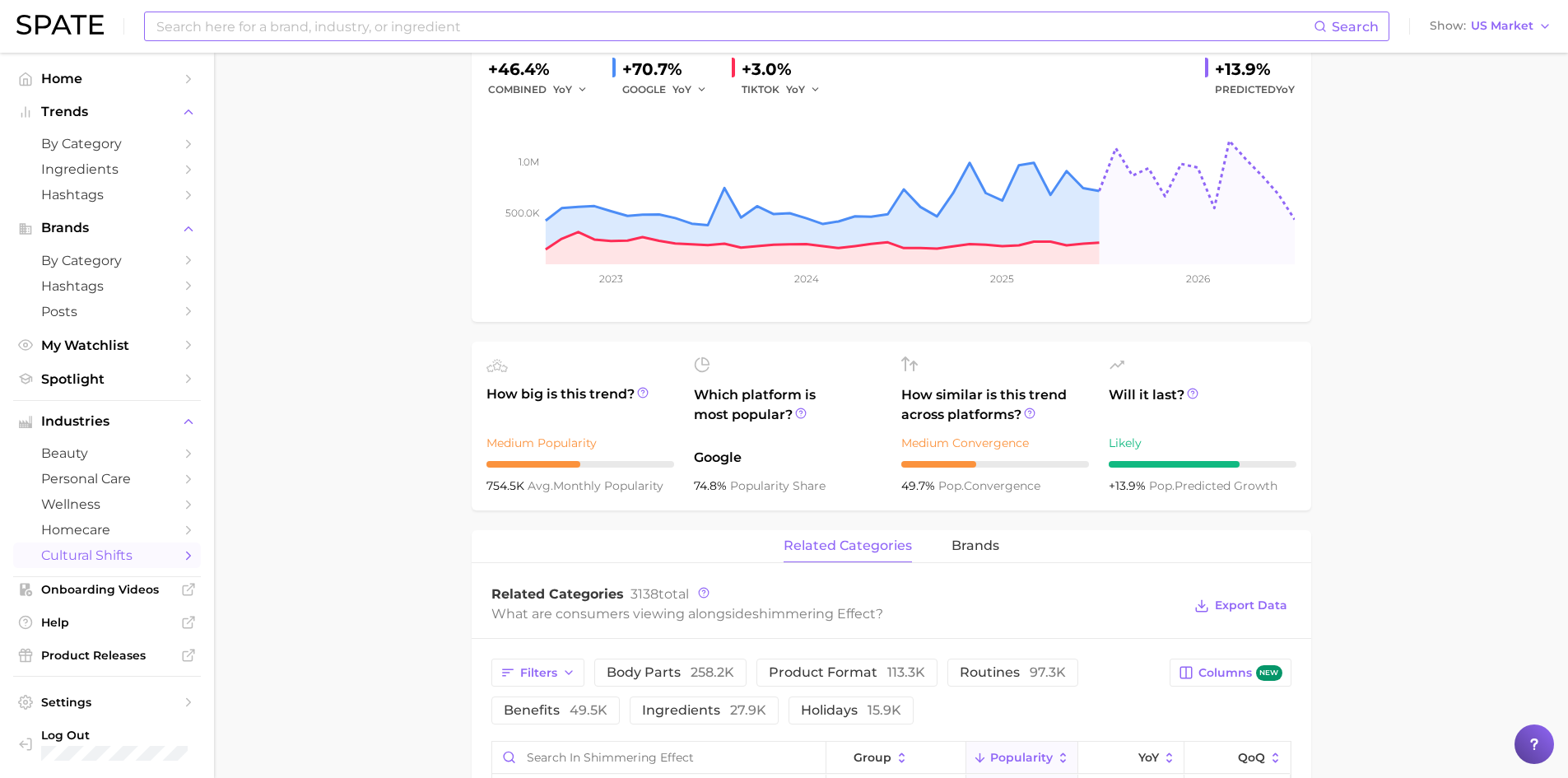
click at [1370, 473] on main "1. societal shifts & culture 2. arts & design 3. colors & prints 4. shimmering …" at bounding box center [891, 692] width 1354 height 1855
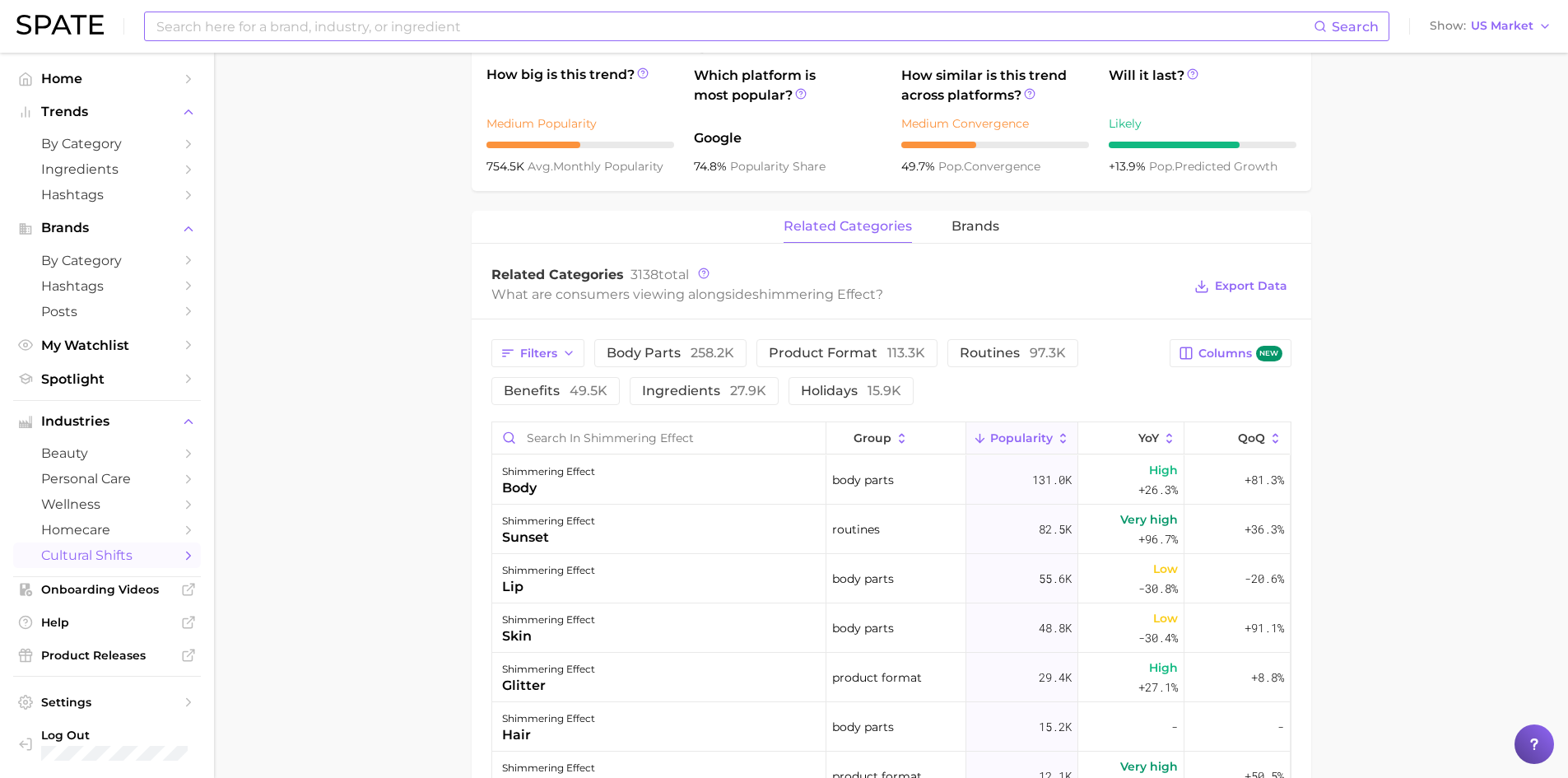
scroll to position [616, 0]
